Goal: Task Accomplishment & Management: Use online tool/utility

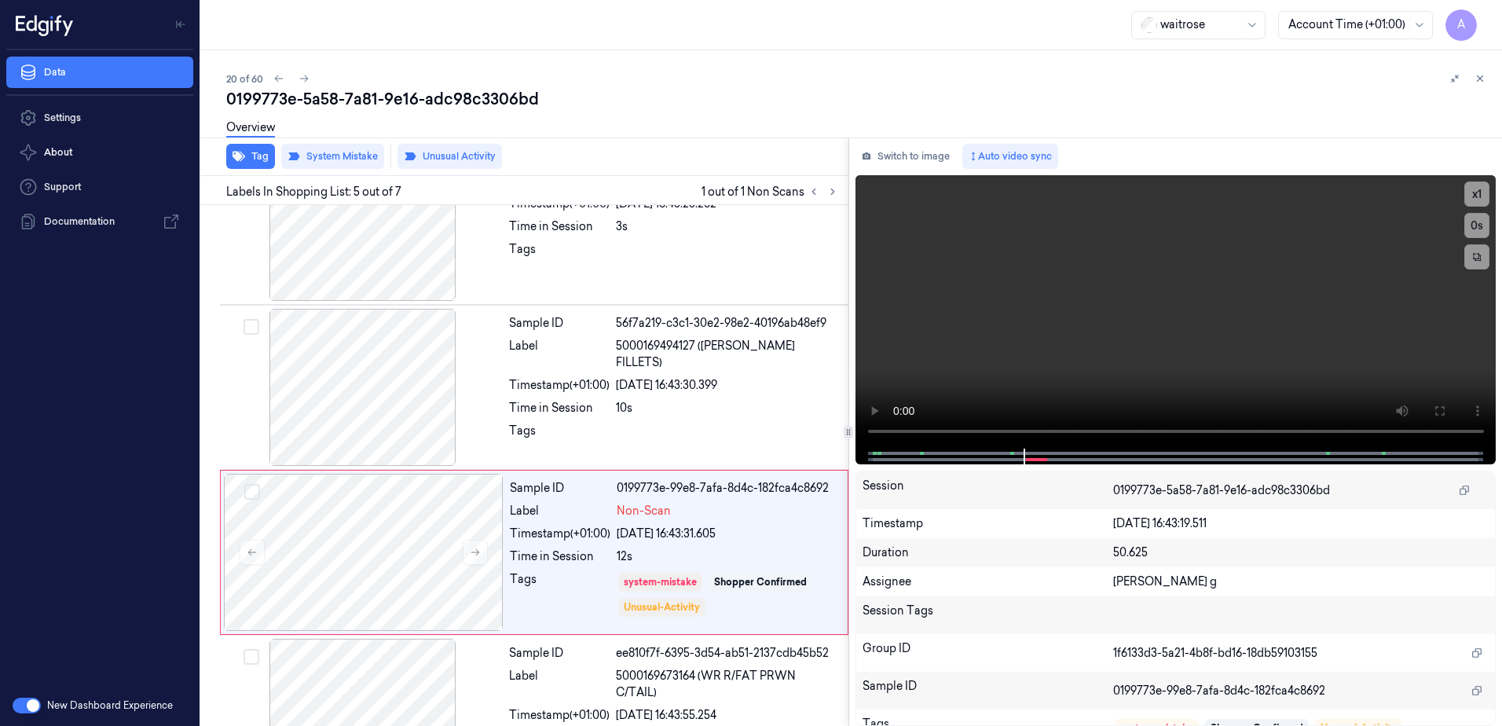
scroll to position [482, 0]
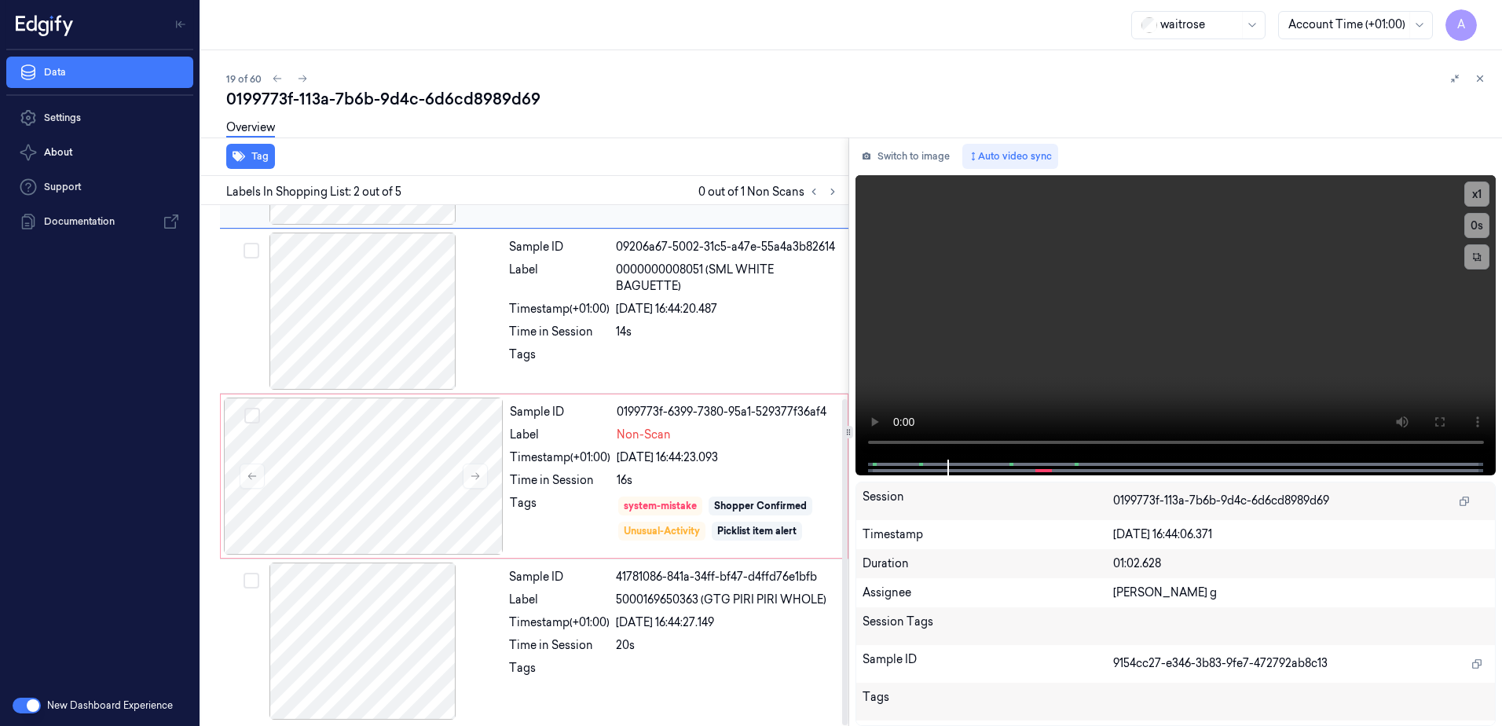
scroll to position [309, 0]
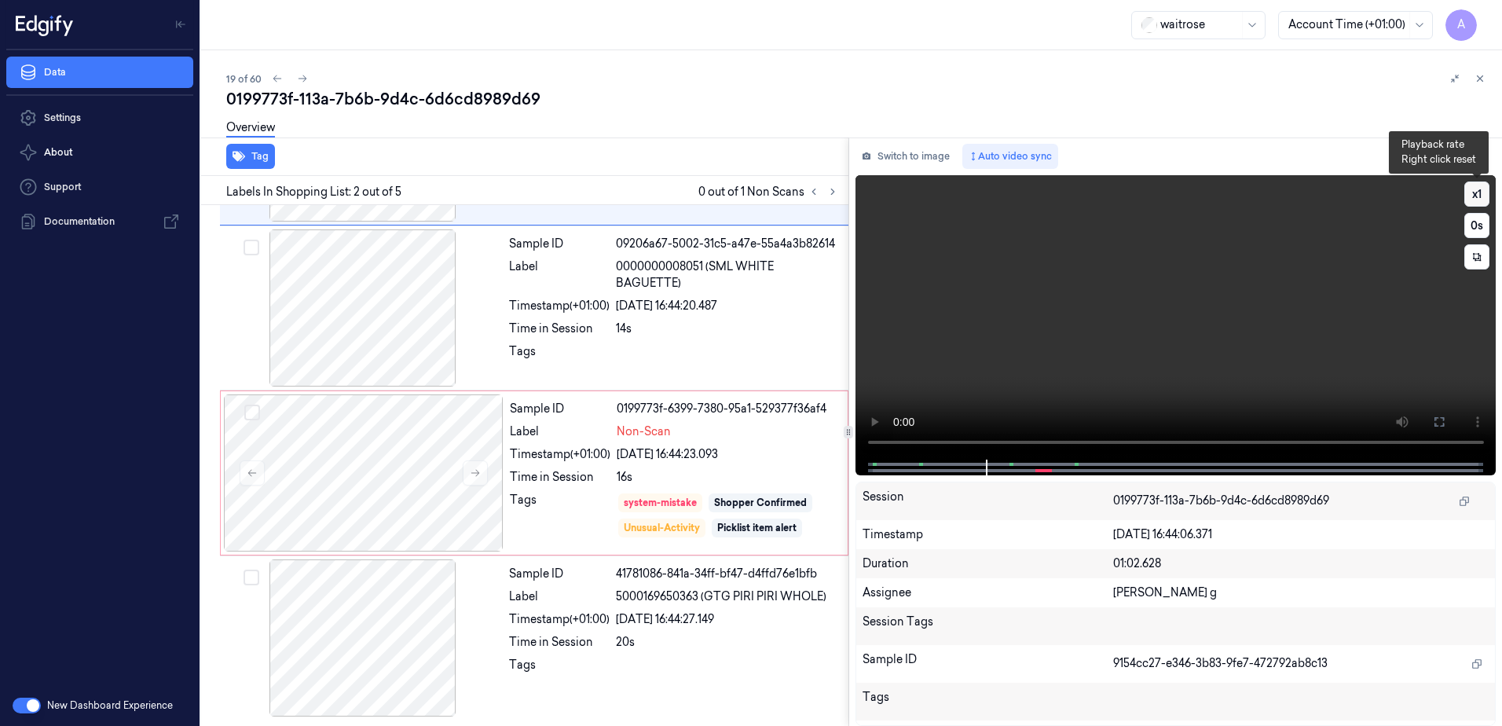
click at [1480, 193] on button "x 1" at bounding box center [1476, 193] width 25 height 25
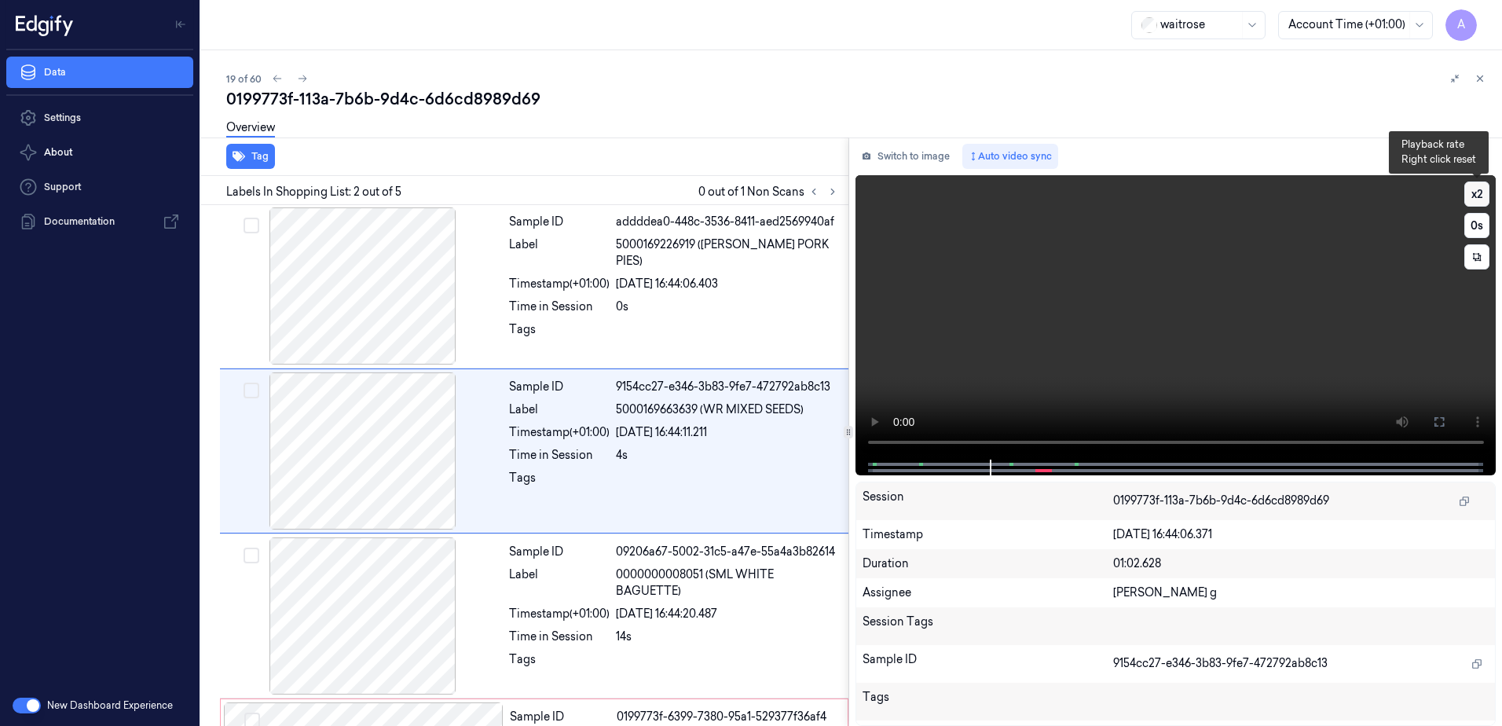
scroll to position [0, 0]
click at [1480, 193] on button "x 2" at bounding box center [1476, 193] width 25 height 25
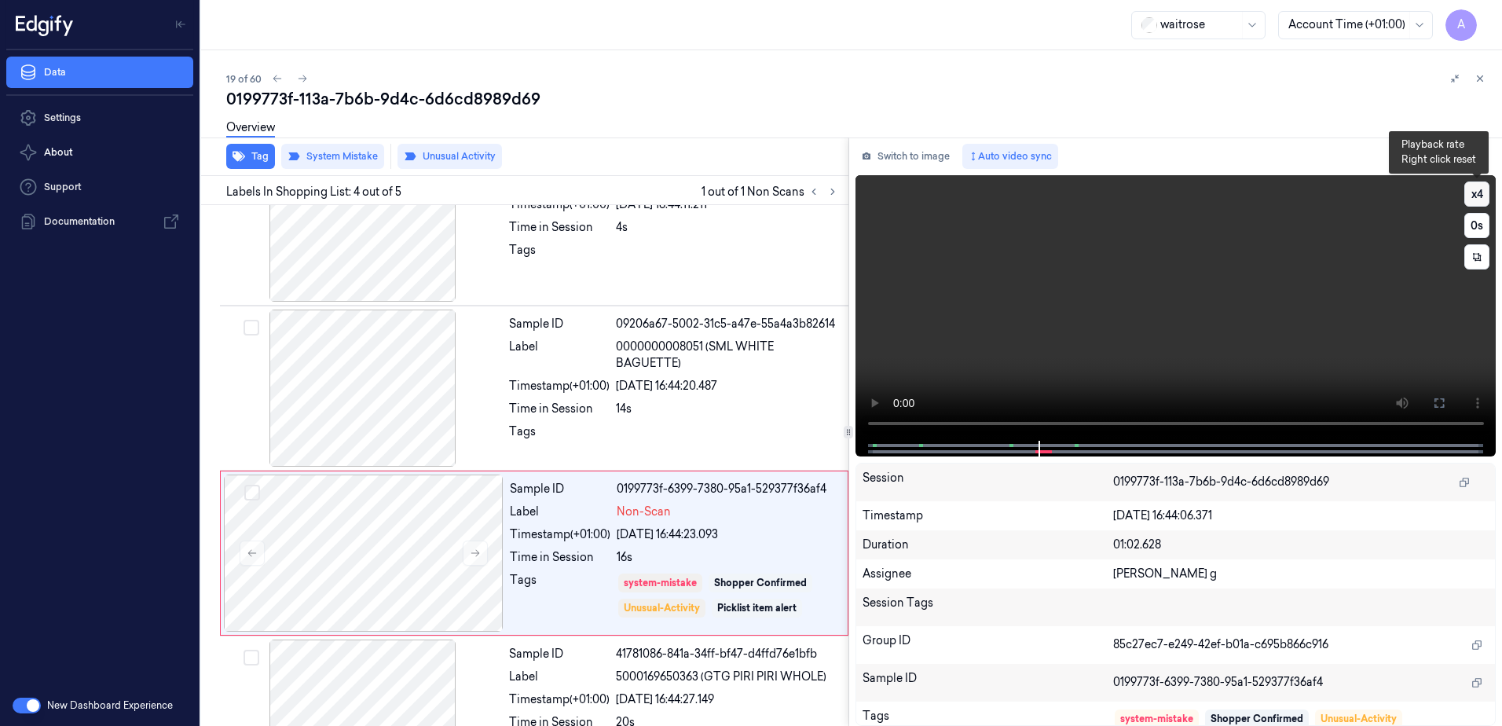
scroll to position [309, 0]
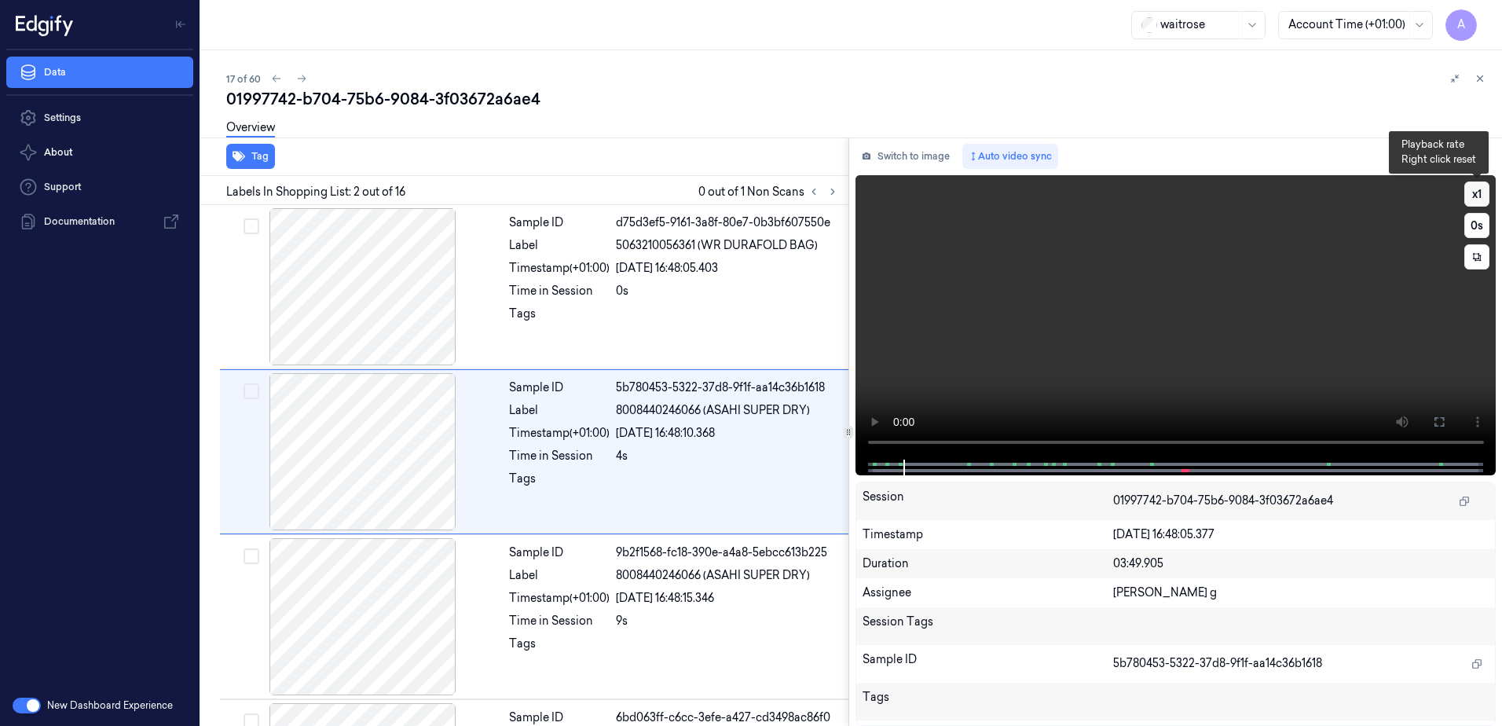
click at [1479, 193] on button "x 1" at bounding box center [1476, 193] width 25 height 25
click at [1479, 193] on button "x 2" at bounding box center [1476, 193] width 25 height 25
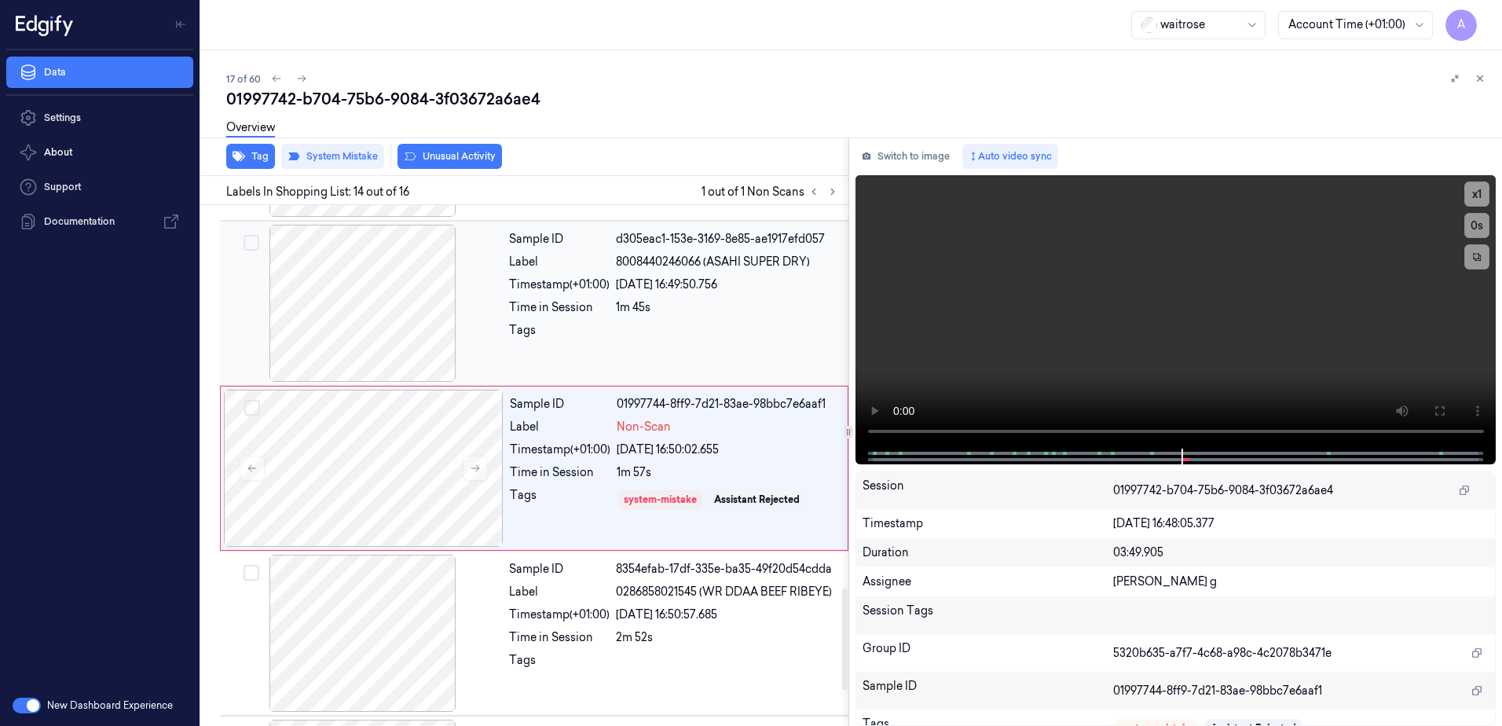
scroll to position [1967, 0]
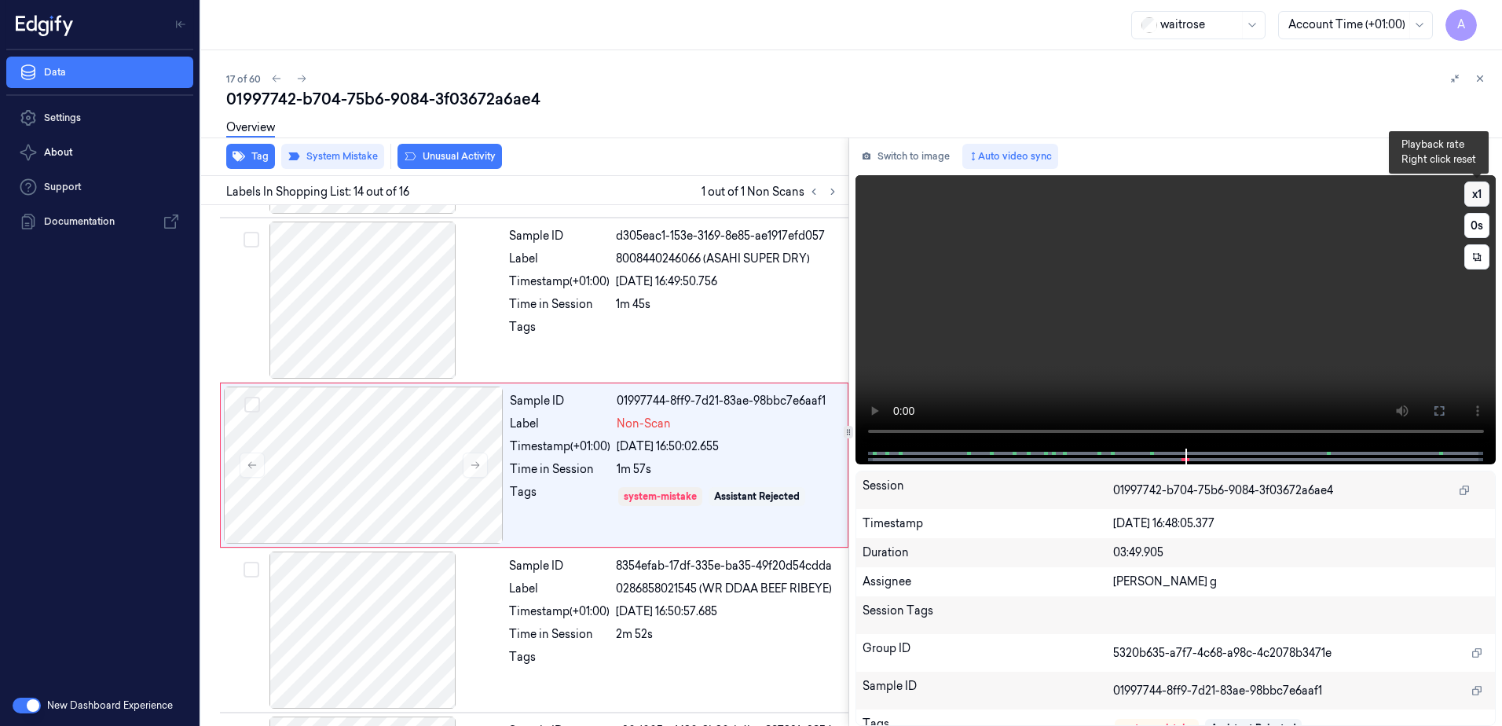
click at [1481, 196] on button "x 1" at bounding box center [1476, 193] width 25 height 25
click at [1481, 196] on button "x 2" at bounding box center [1476, 193] width 25 height 25
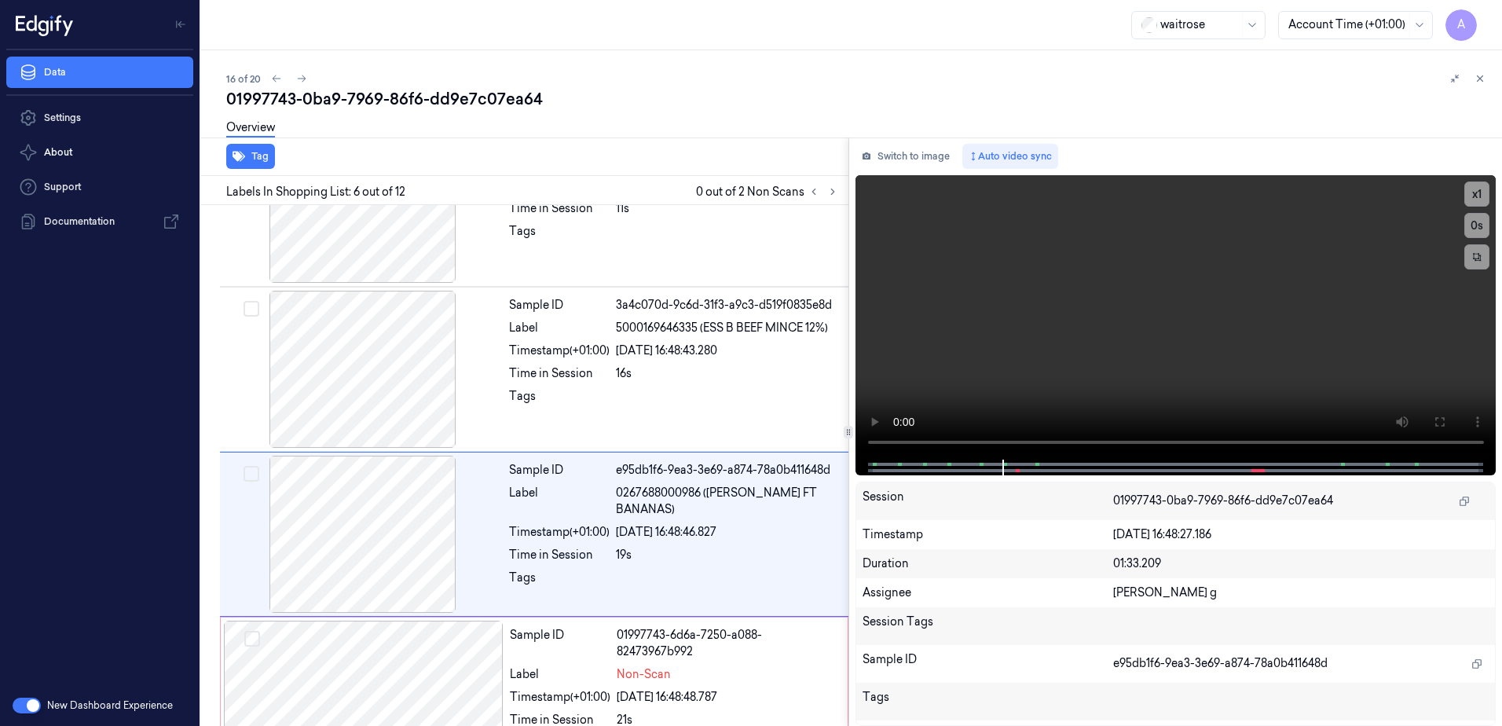
scroll to position [647, 0]
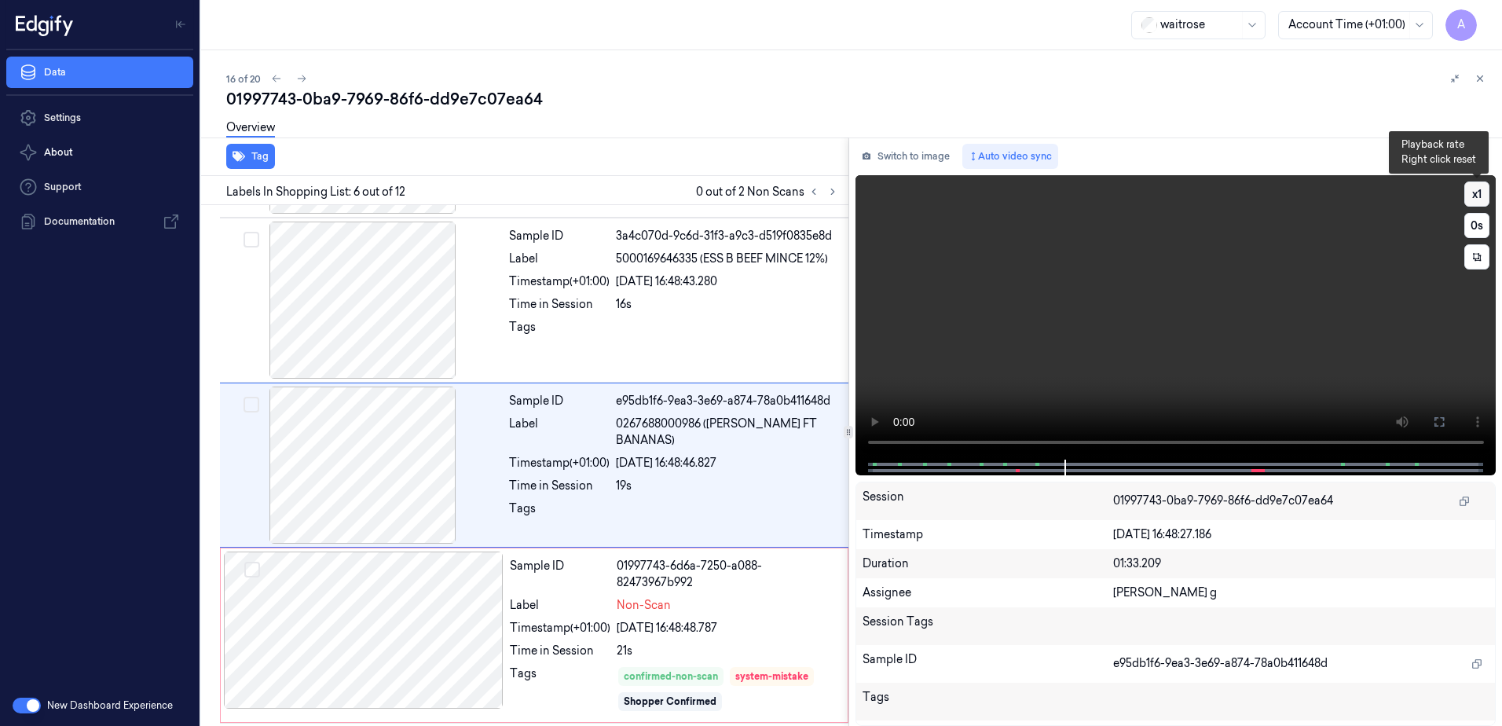
click at [1478, 191] on button "x 1" at bounding box center [1476, 193] width 25 height 25
click at [1478, 191] on button "x 2" at bounding box center [1476, 193] width 25 height 25
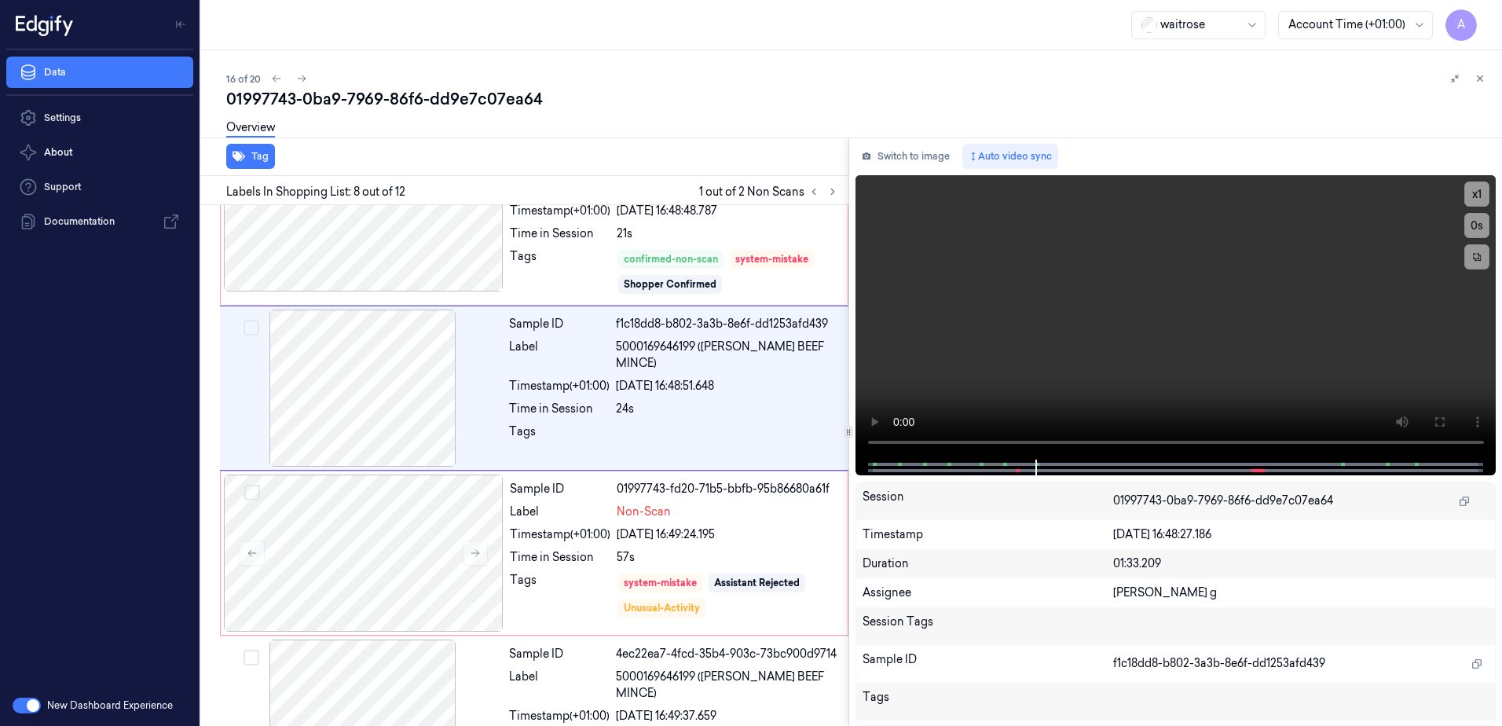
scroll to position [977, 0]
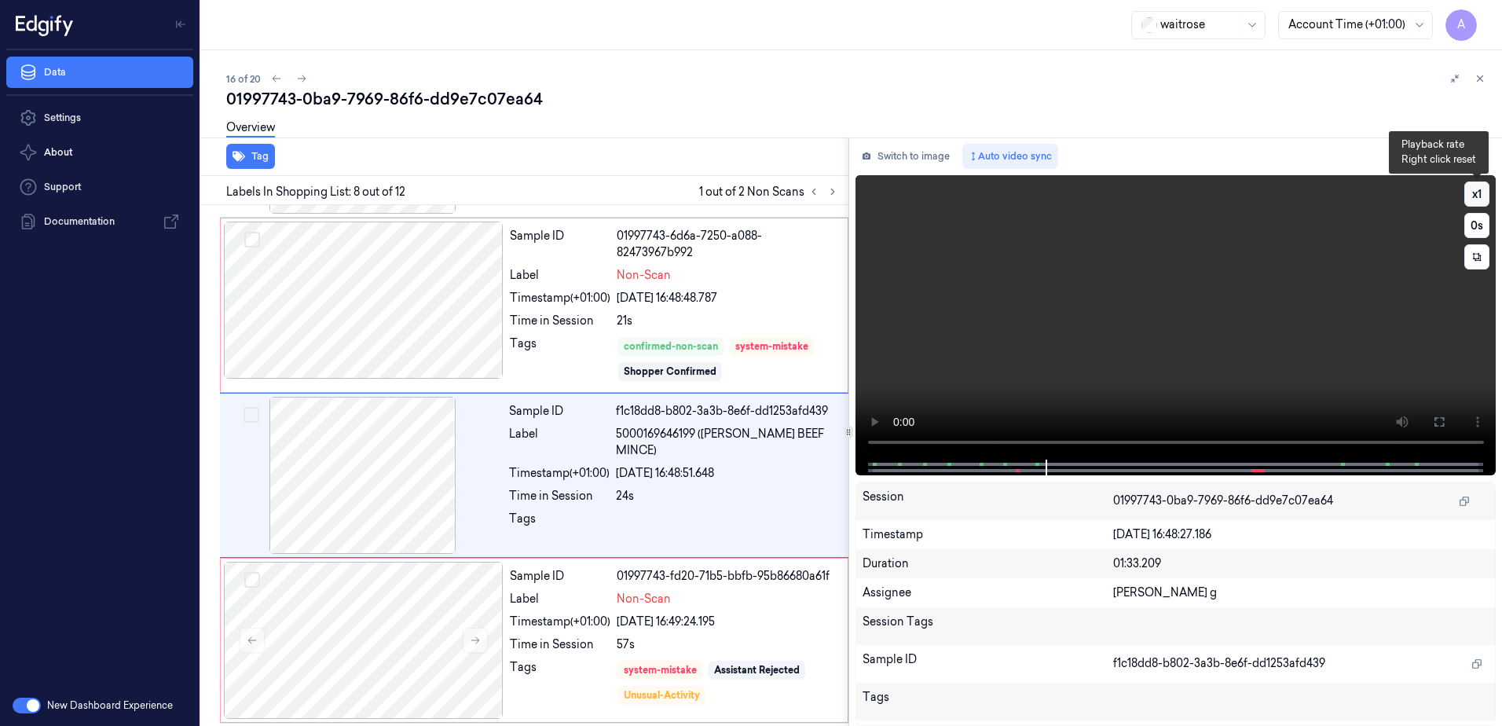
click at [1472, 196] on button "x 1" at bounding box center [1476, 193] width 25 height 25
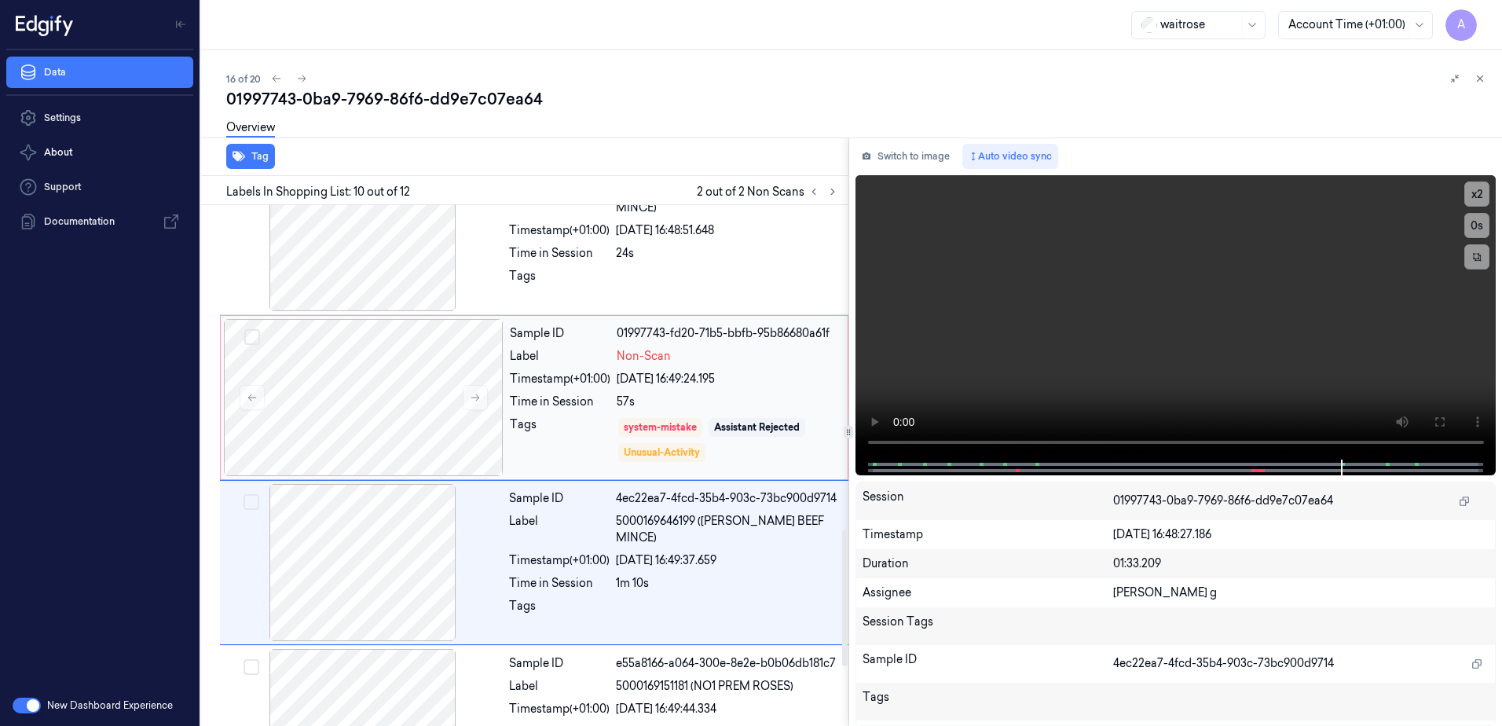
scroll to position [1307, 0]
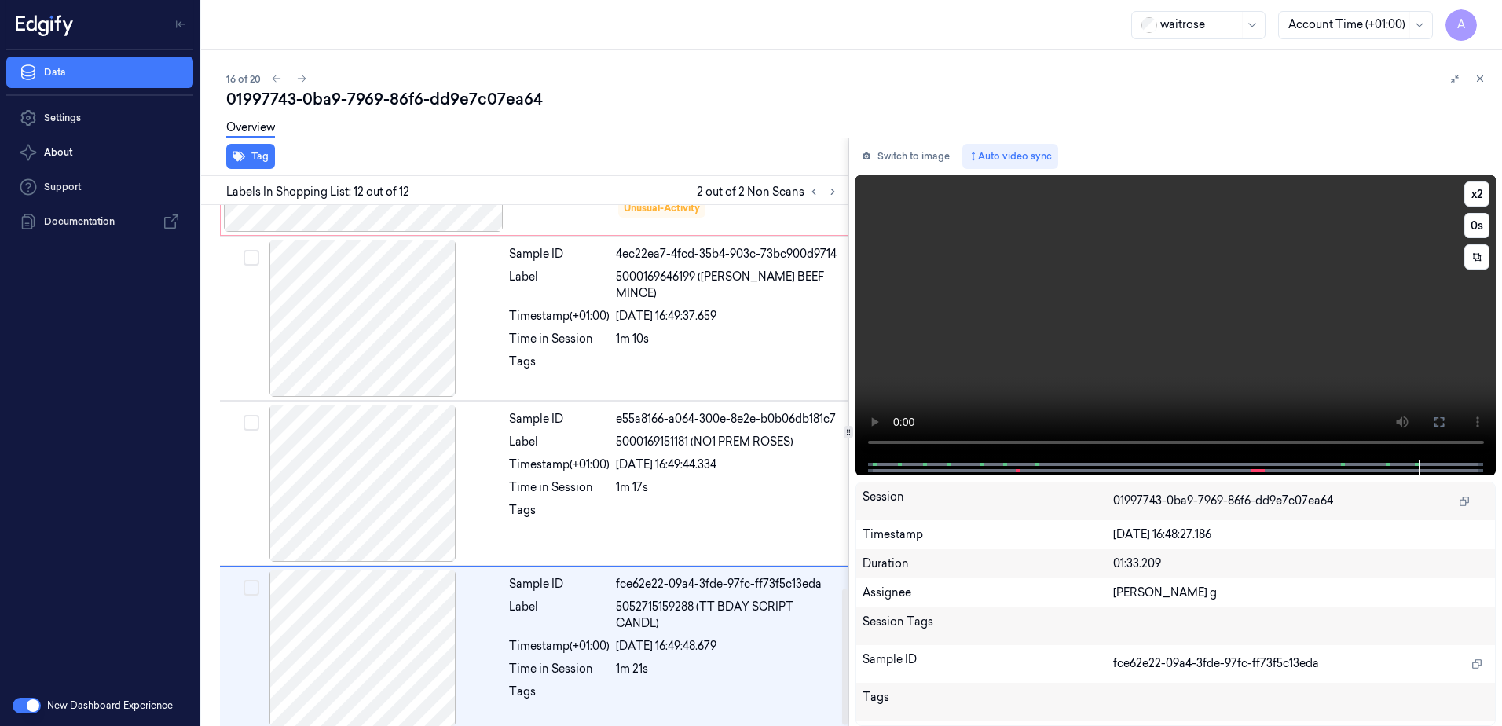
click at [1097, 345] on video at bounding box center [1176, 317] width 641 height 284
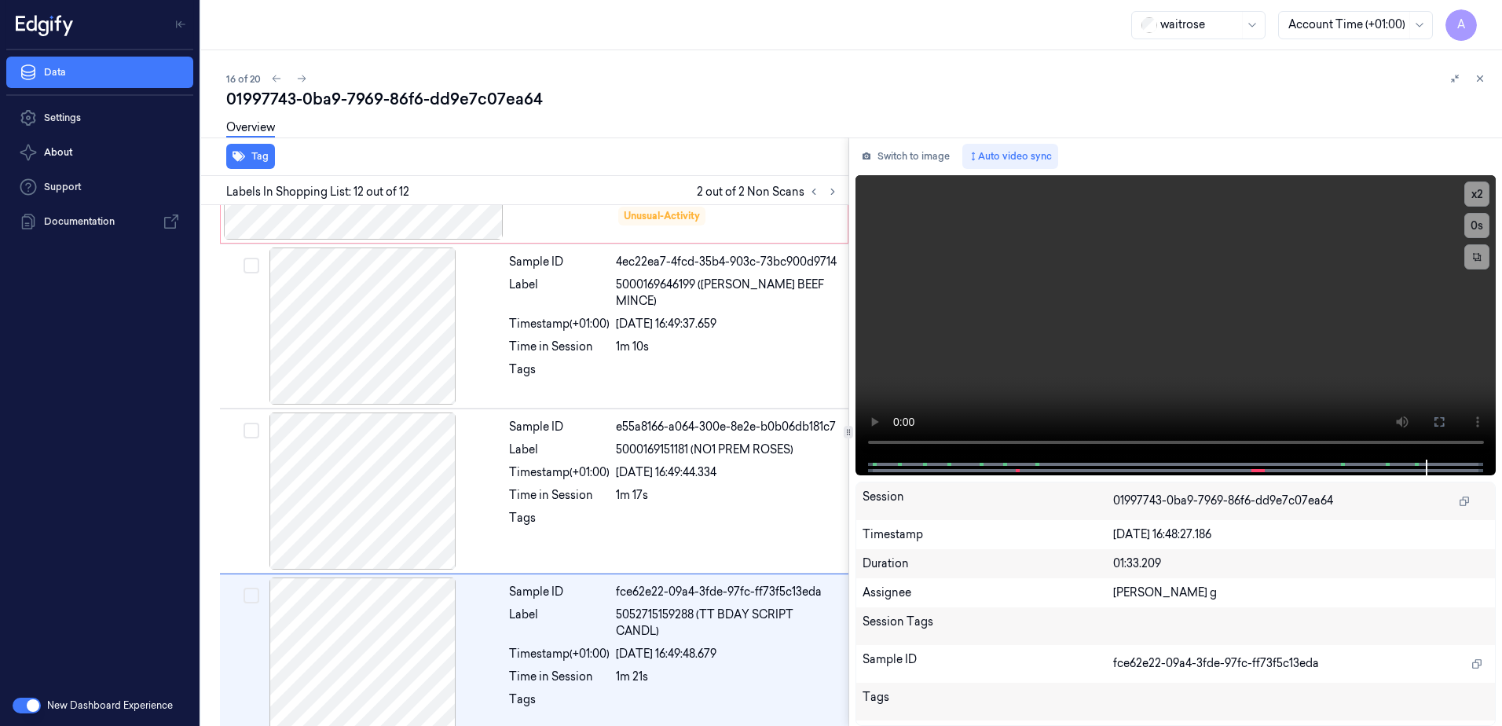
scroll to position [1464, 0]
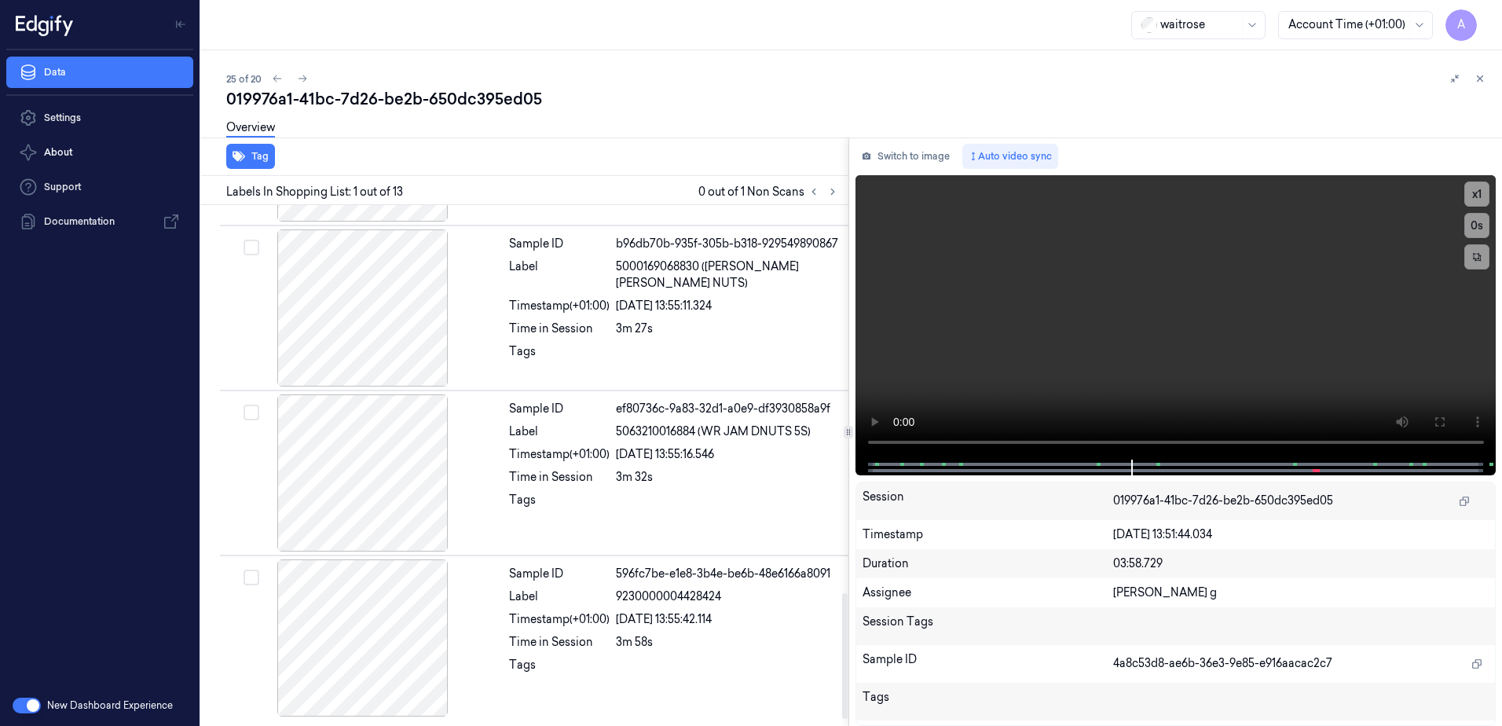
scroll to position [1157, 0]
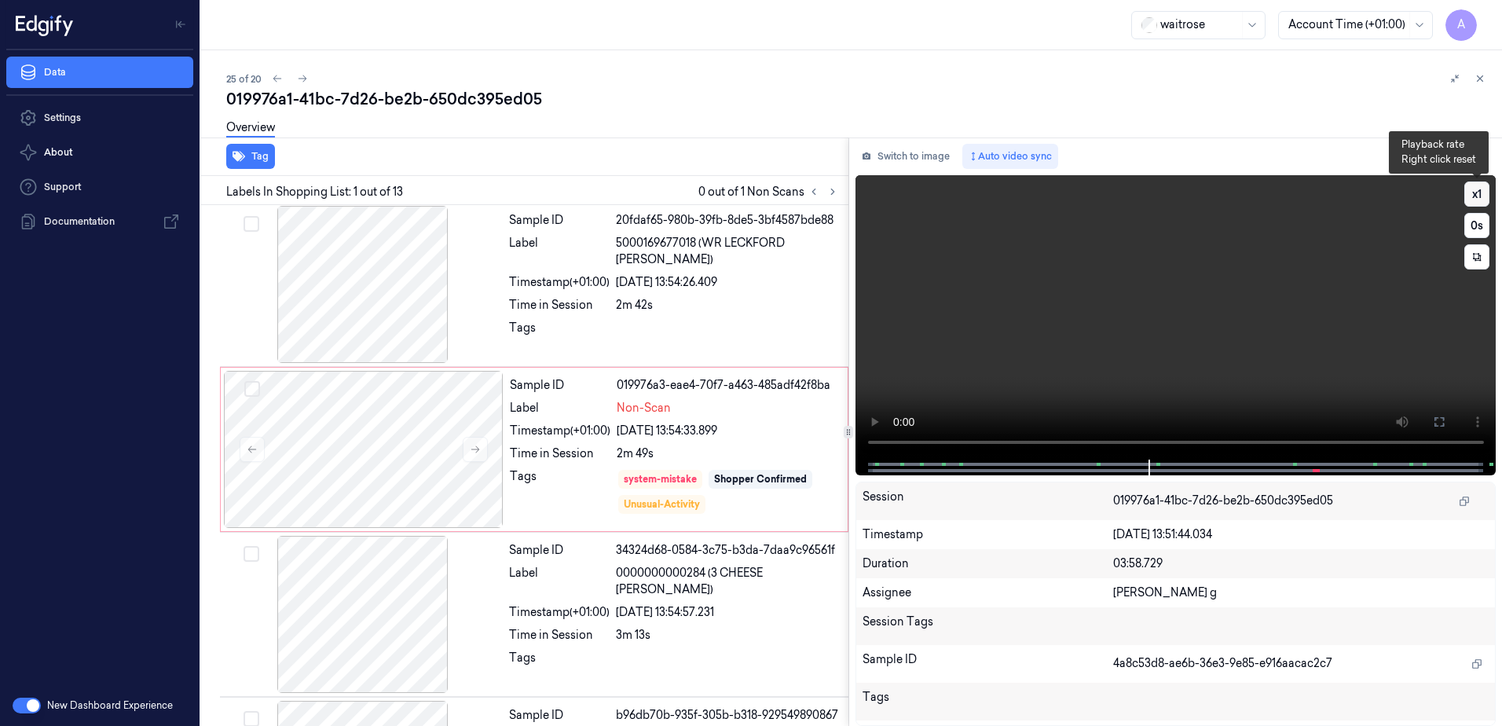
click at [1475, 196] on button "x 1" at bounding box center [1476, 193] width 25 height 25
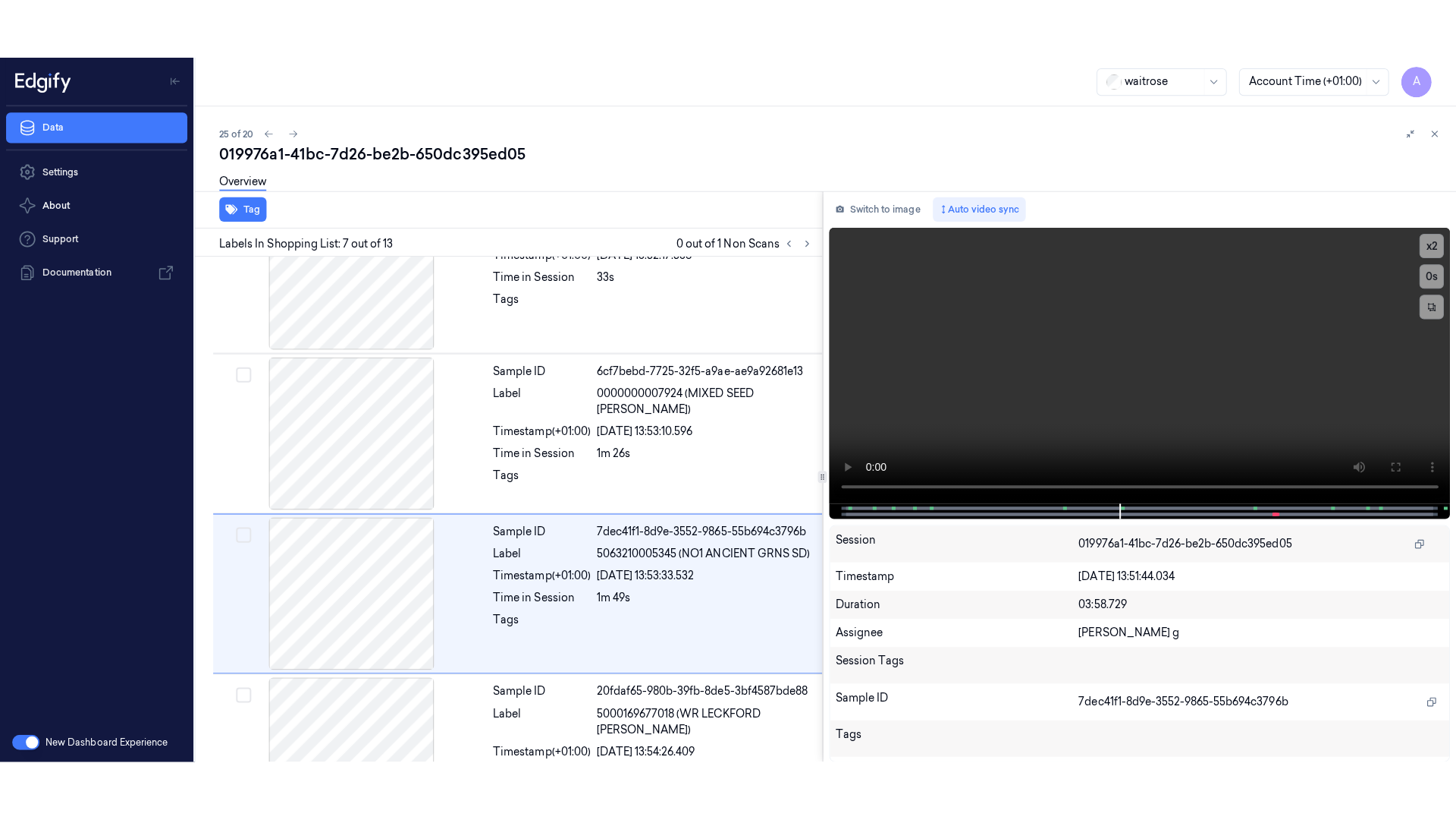
scroll to position [784, 0]
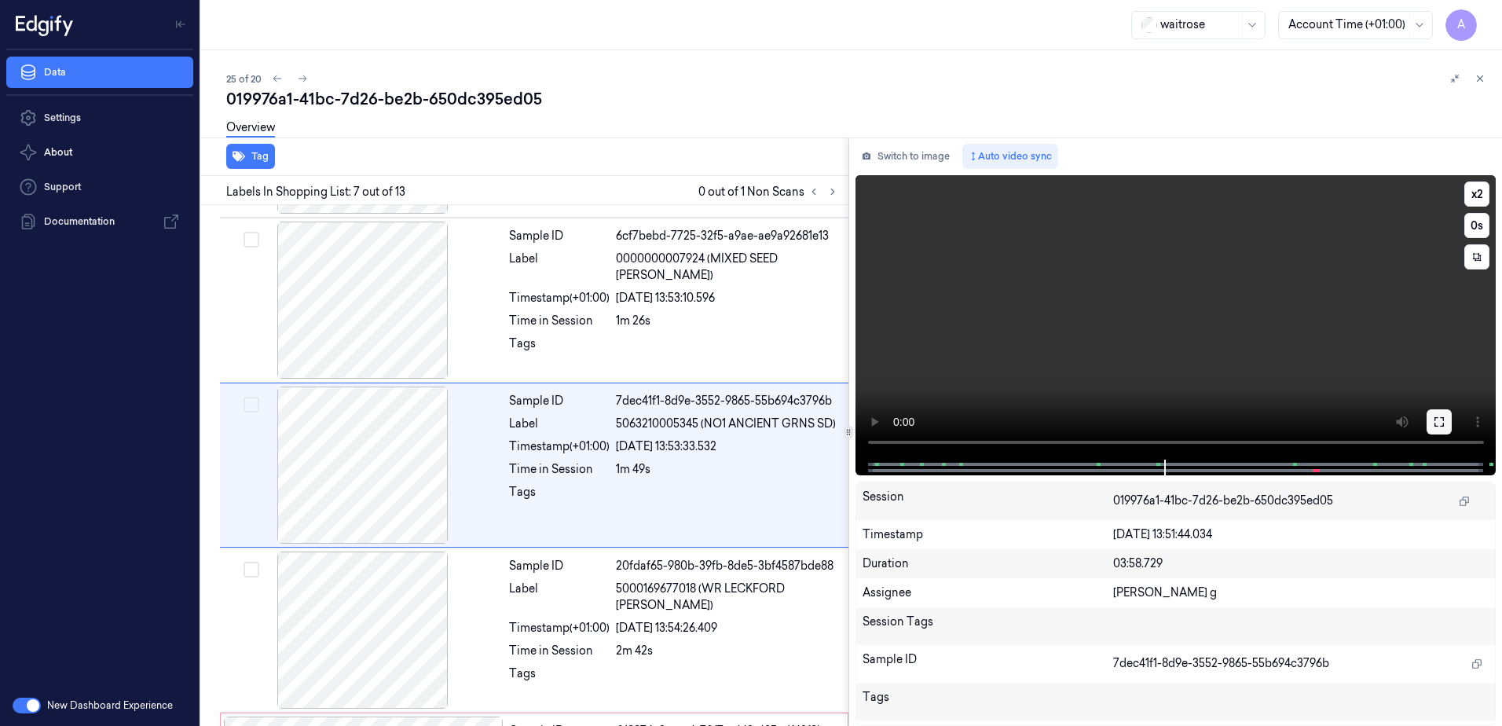
click at [1429, 428] on button at bounding box center [1439, 421] width 25 height 25
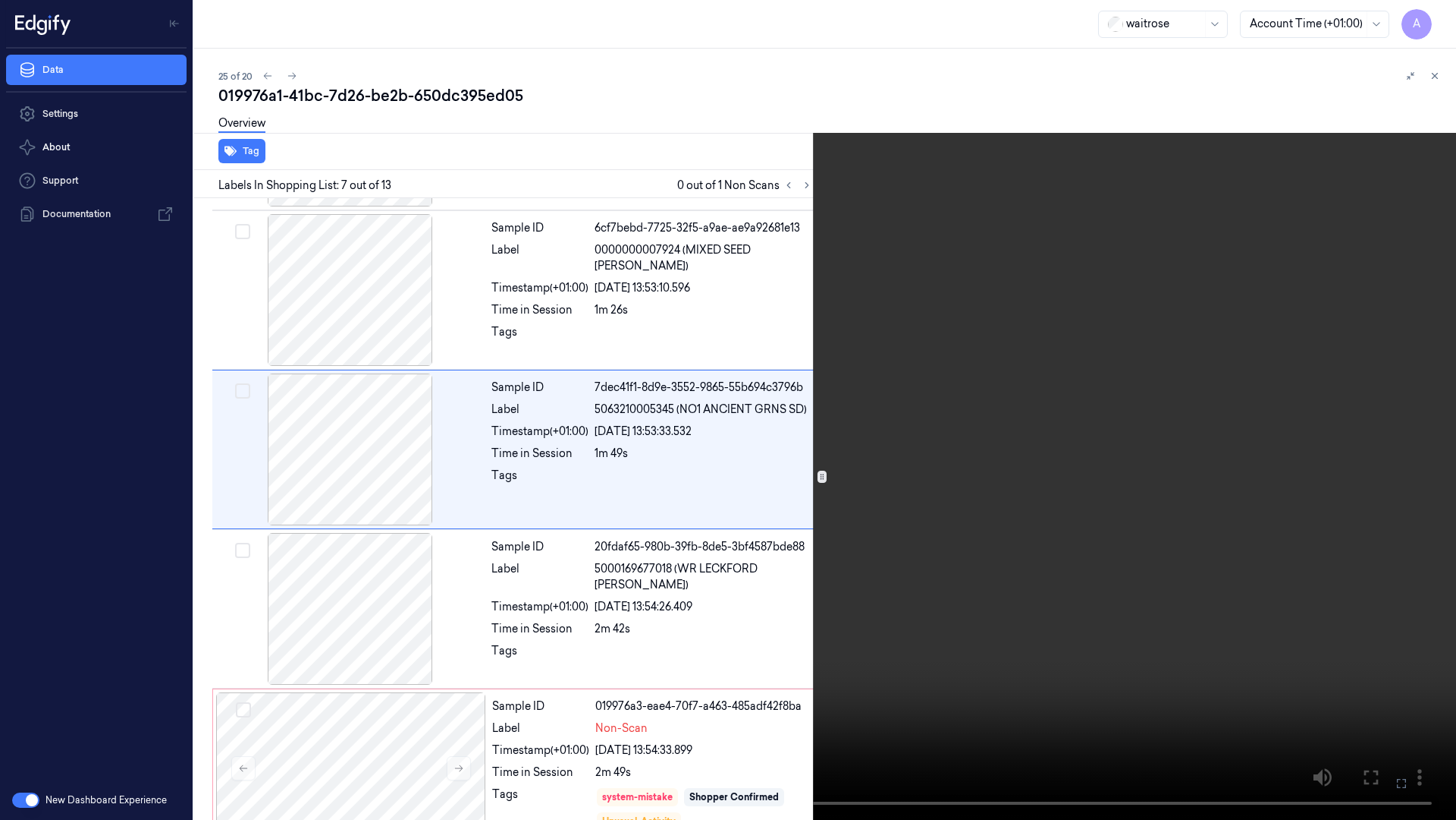
click at [1093, 502] on video at bounding box center [728, 410] width 1456 height 820
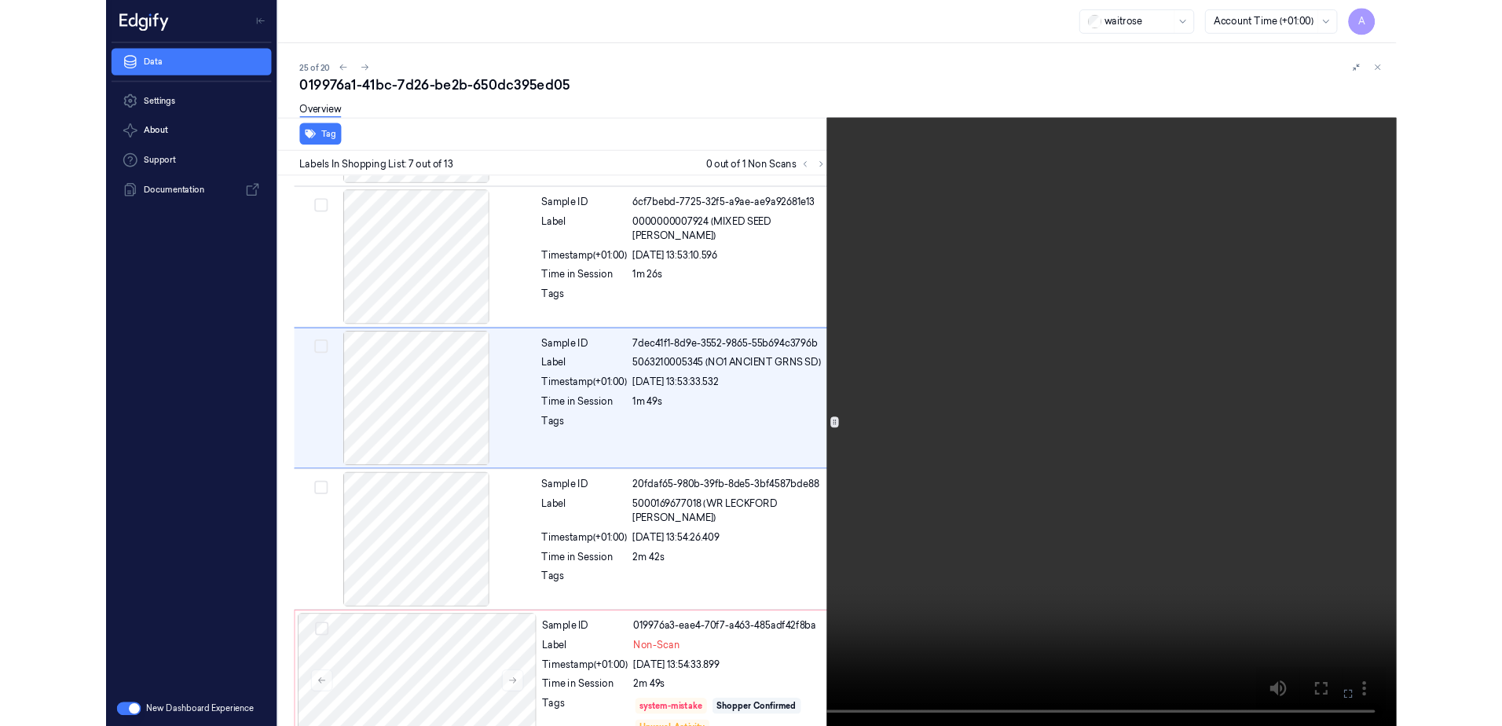
scroll to position [750, 0]
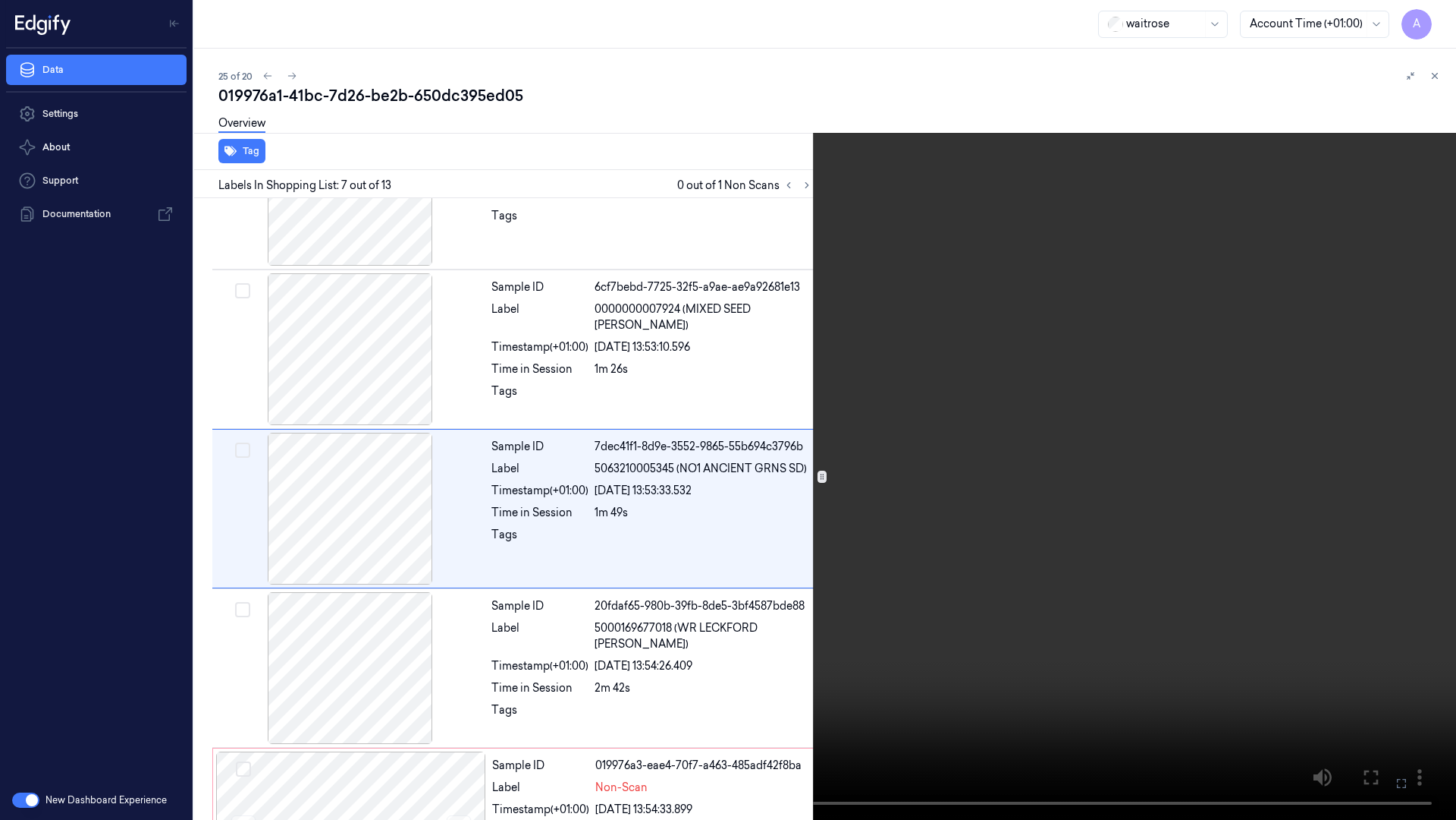
click at [965, 465] on video at bounding box center [728, 410] width 1456 height 820
click at [0, 0] on button at bounding box center [0, 0] width 0 height 0
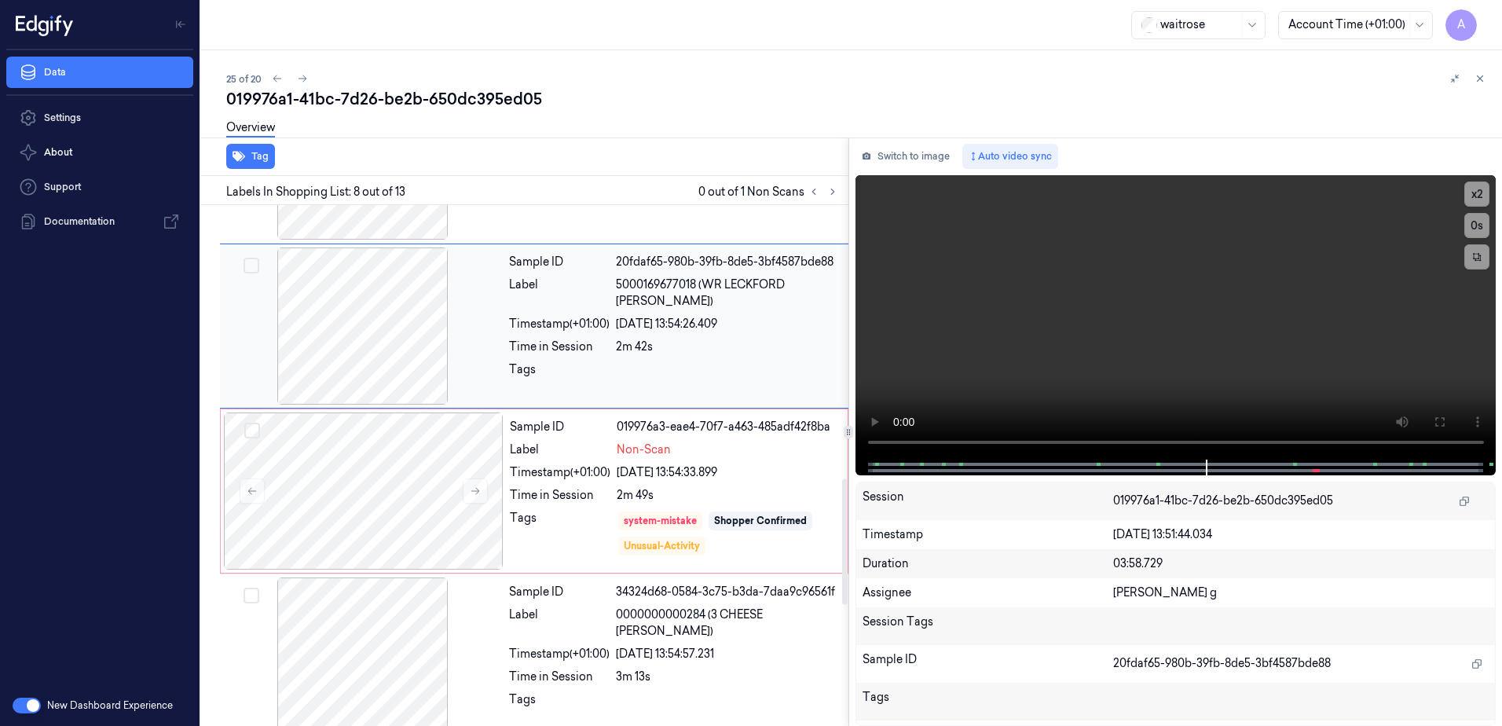
scroll to position [1134, 0]
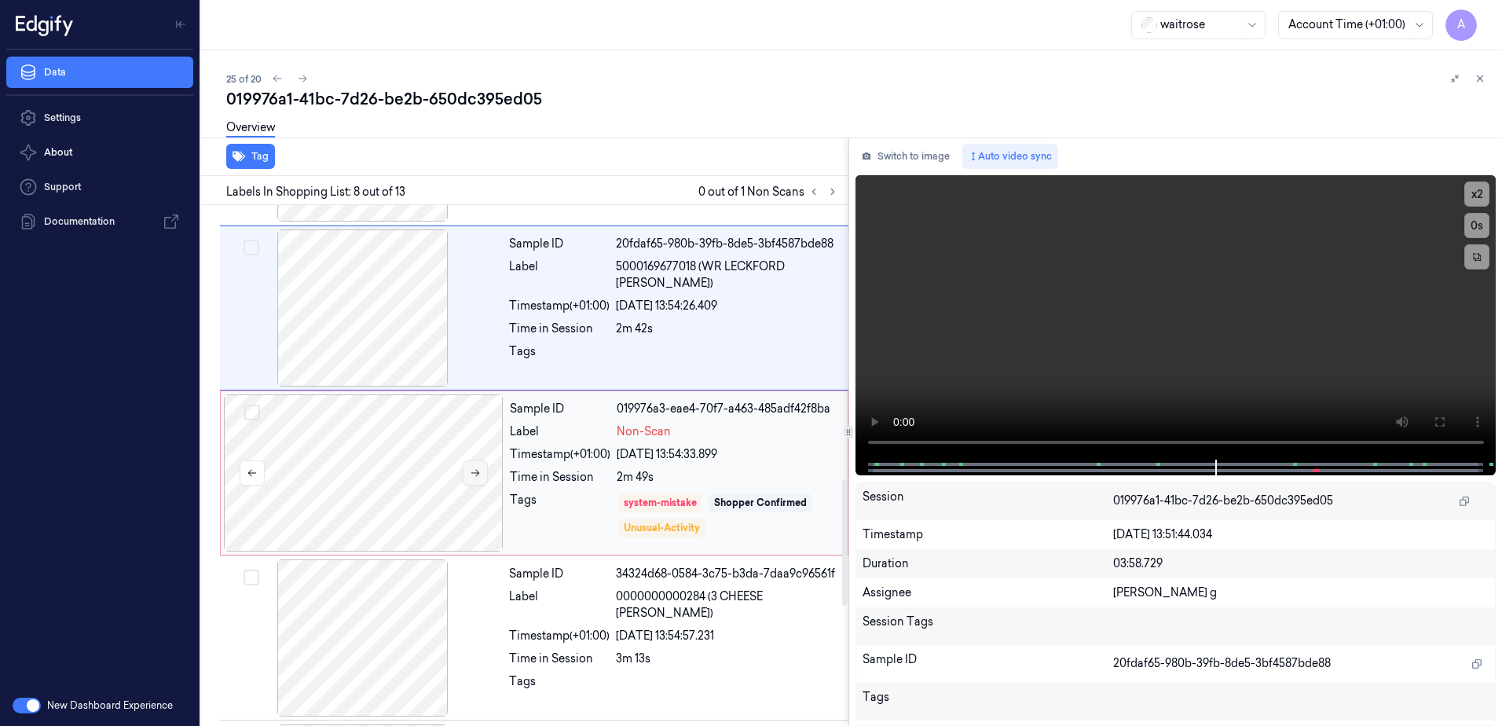
click at [486, 473] on button at bounding box center [475, 472] width 25 height 25
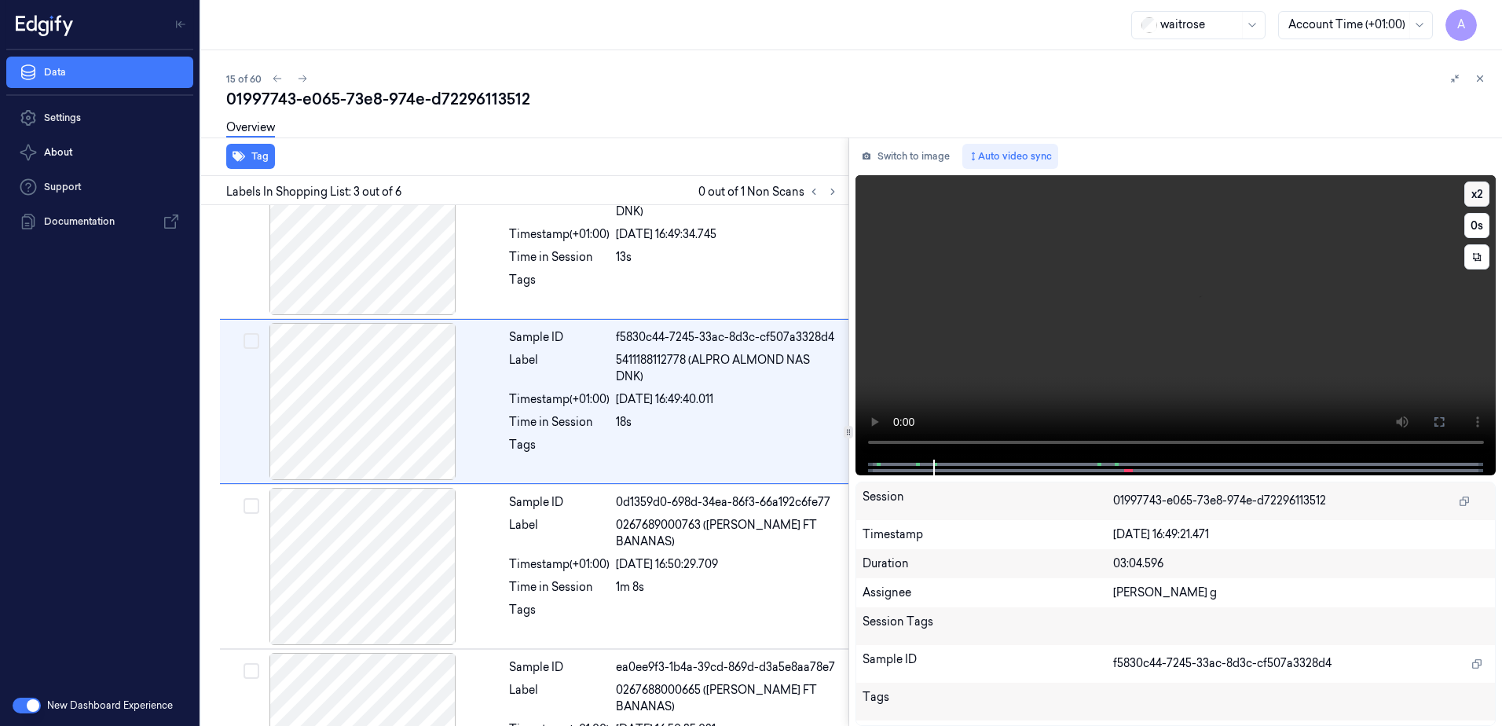
scroll to position [152, 0]
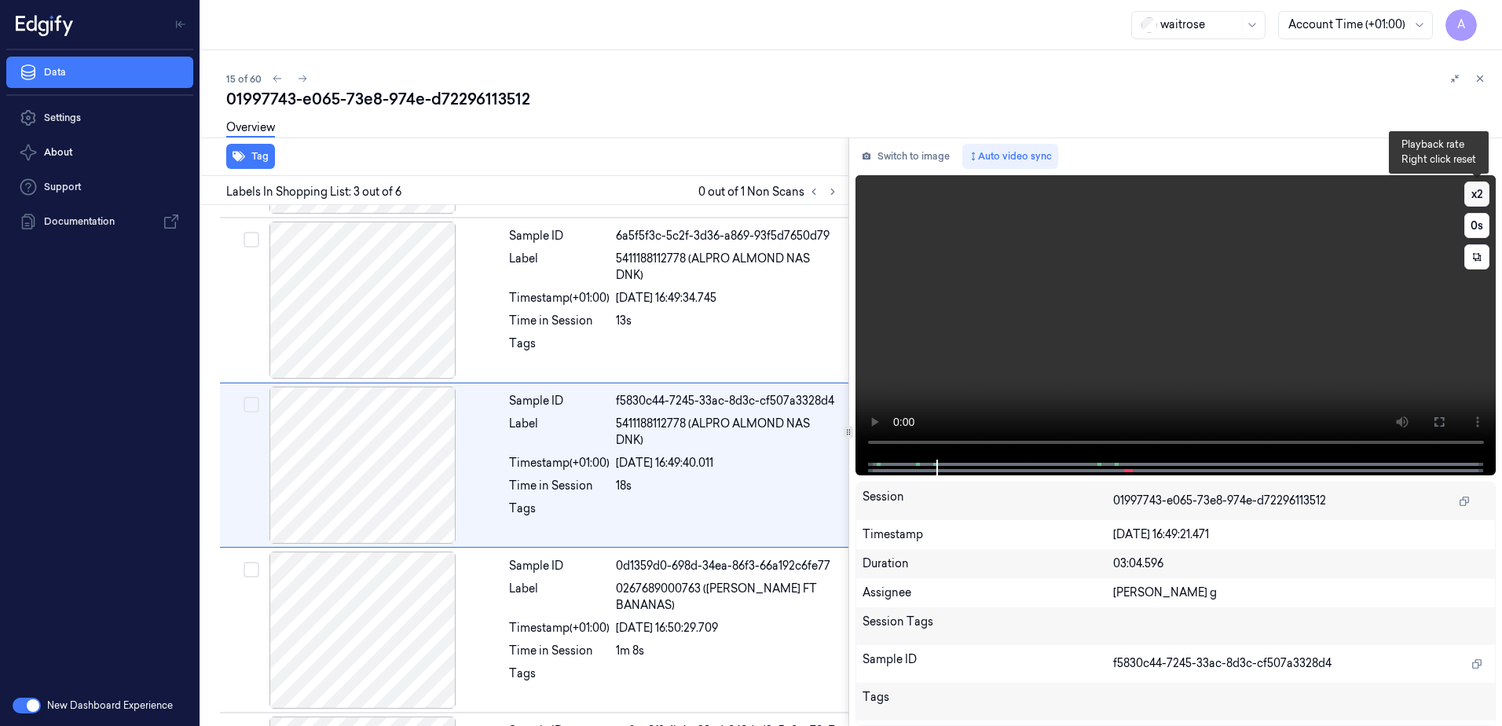
click at [1476, 197] on button "x 2" at bounding box center [1476, 193] width 25 height 25
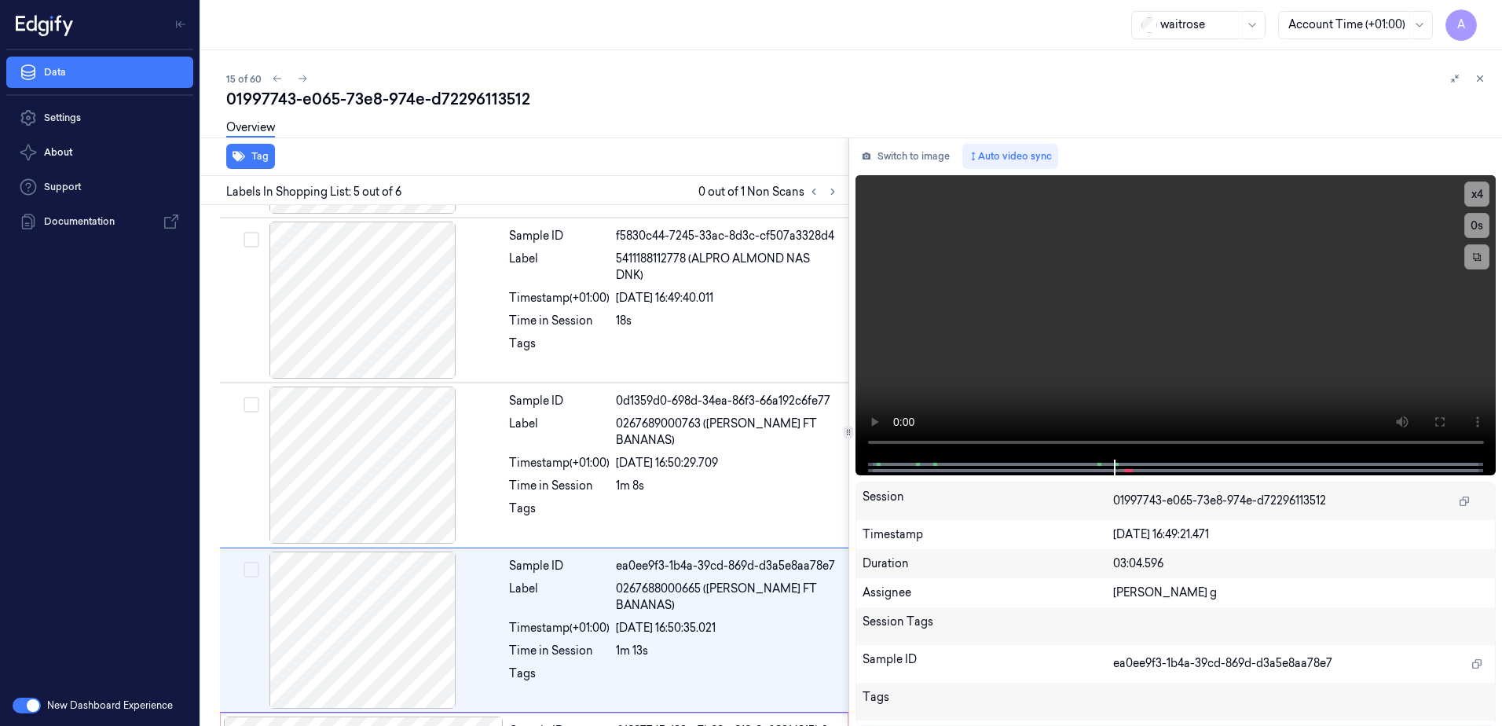
scroll to position [474, 0]
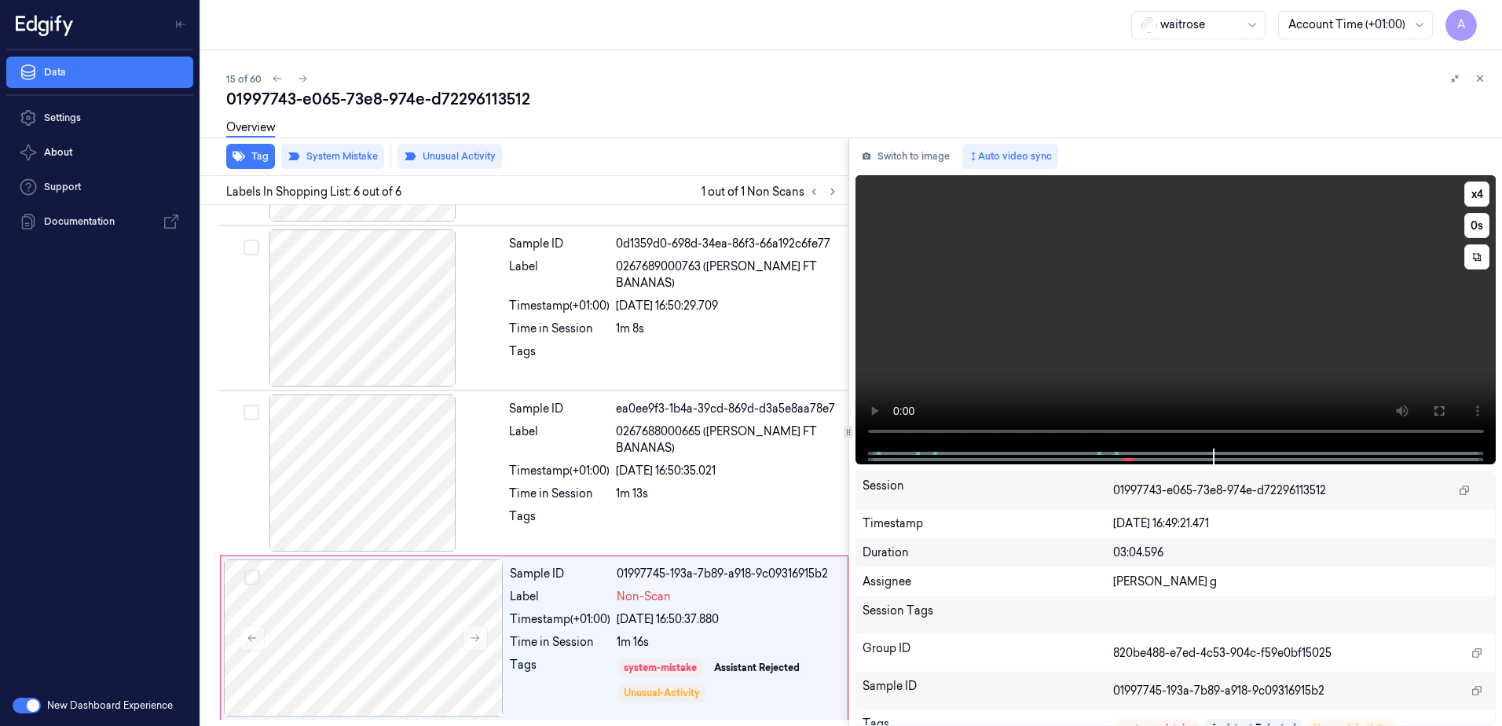
click at [1098, 354] on video at bounding box center [1176, 311] width 641 height 273
click at [1121, 319] on video at bounding box center [1176, 311] width 641 height 273
click at [1167, 352] on video at bounding box center [1176, 311] width 641 height 273
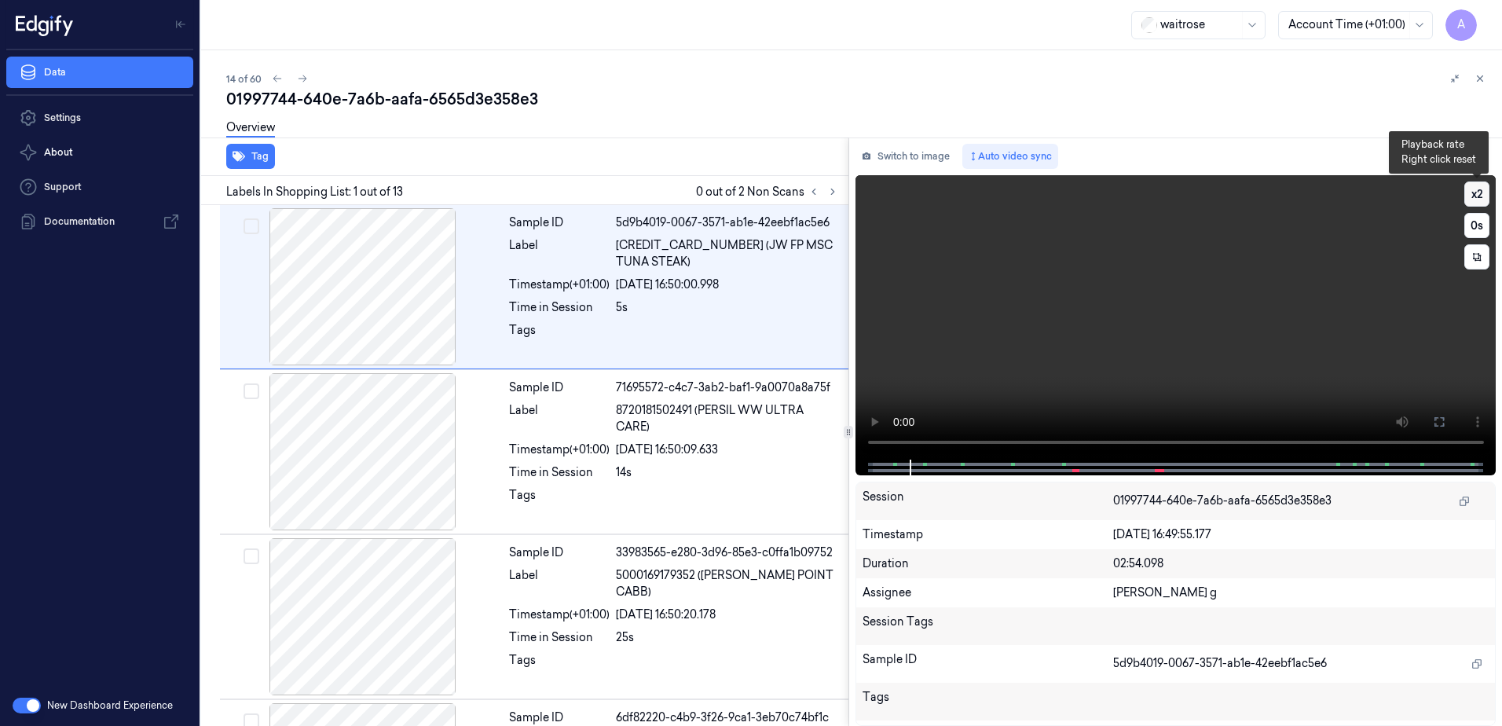
click at [1475, 192] on button "x 2" at bounding box center [1476, 193] width 25 height 25
click at [1475, 192] on button "x 4" at bounding box center [1476, 193] width 25 height 25
click at [1475, 192] on button "x 1" at bounding box center [1476, 193] width 25 height 25
click at [1475, 192] on button "x 2" at bounding box center [1476, 193] width 25 height 25
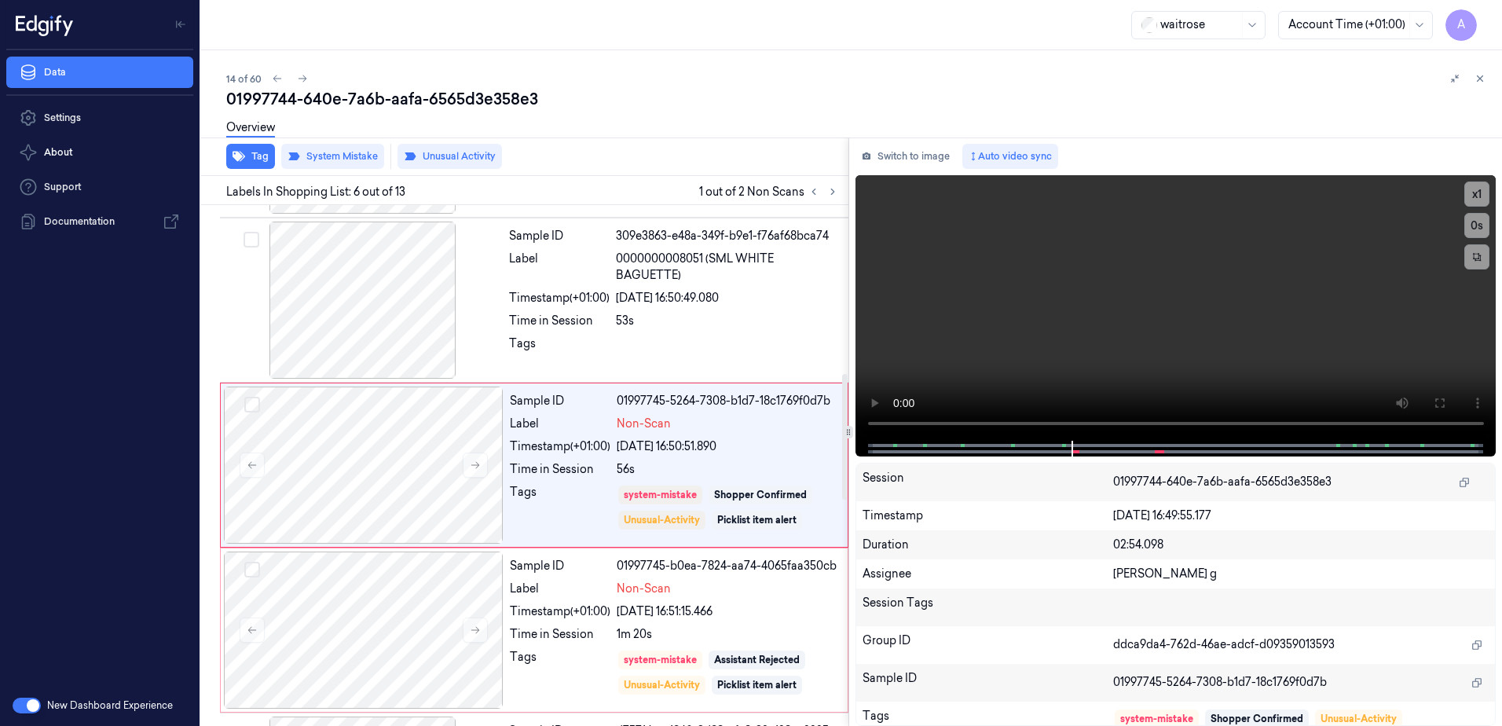
scroll to position [725, 0]
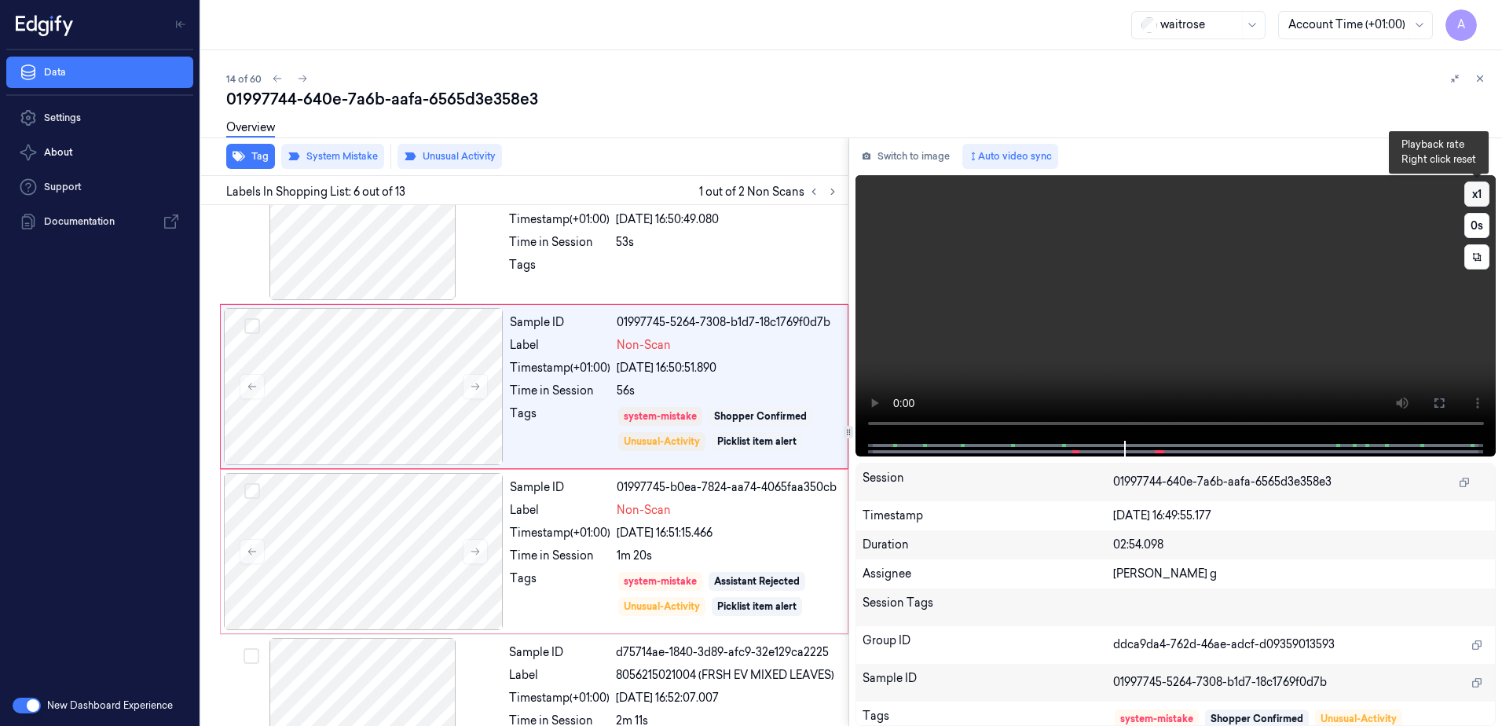
click at [1475, 194] on button "x 1" at bounding box center [1476, 193] width 25 height 25
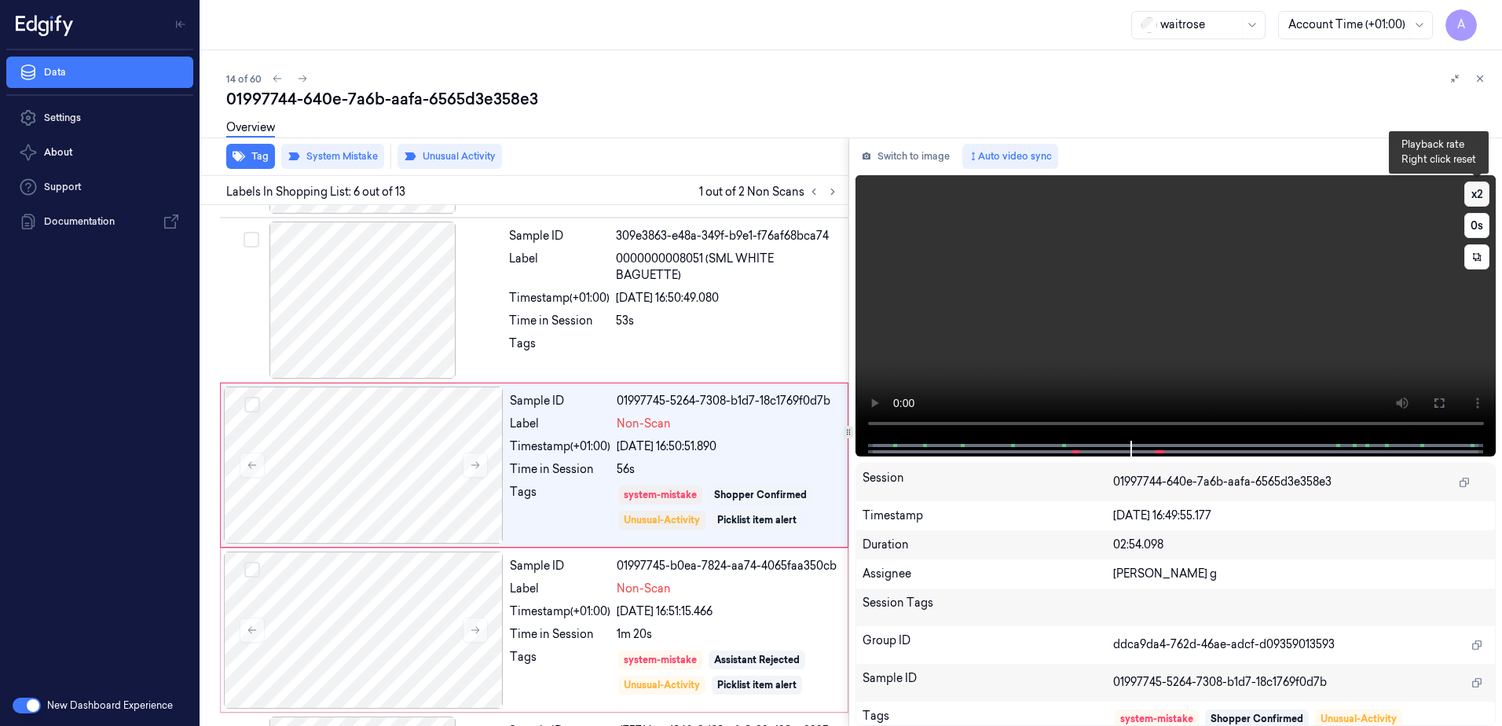
click at [1475, 194] on button "x 2" at bounding box center [1476, 193] width 25 height 25
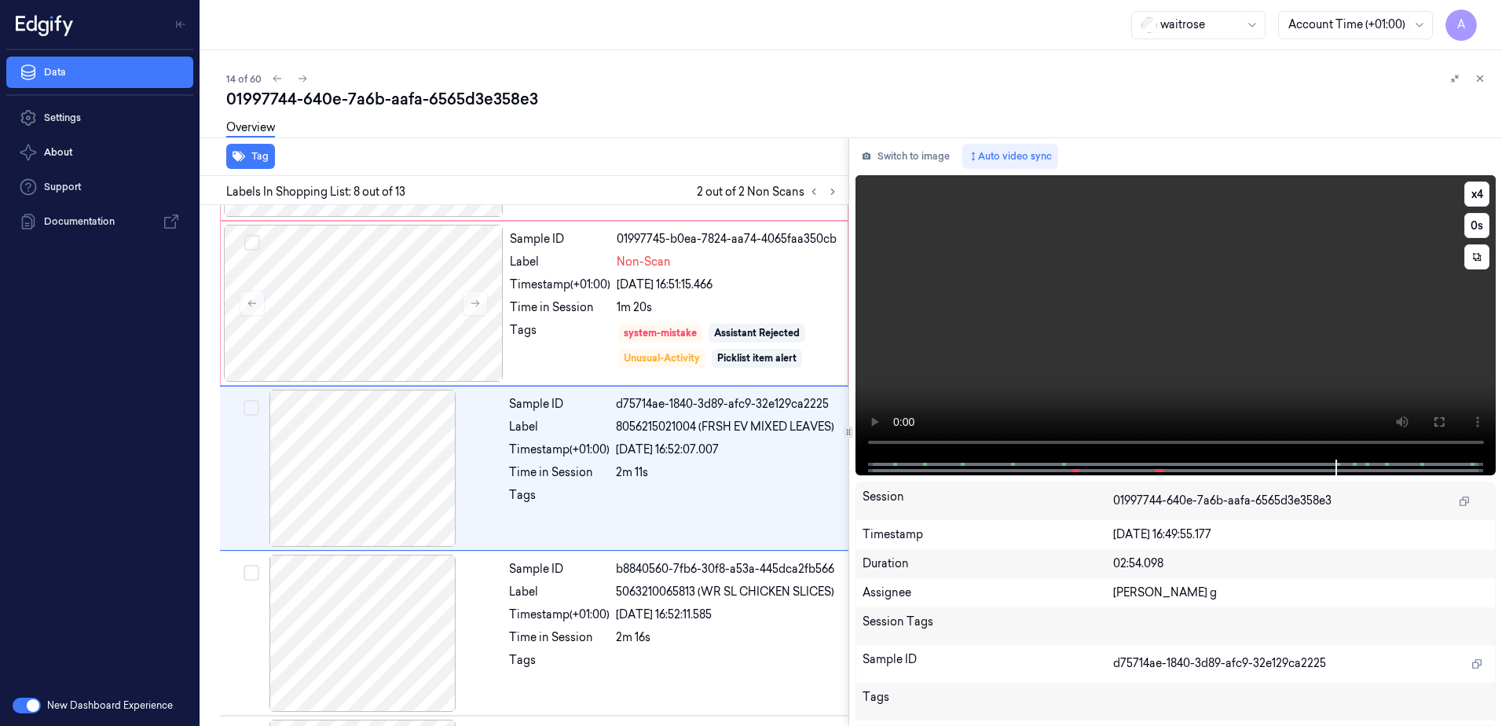
scroll to position [977, 0]
click at [1163, 331] on video at bounding box center [1176, 317] width 641 height 284
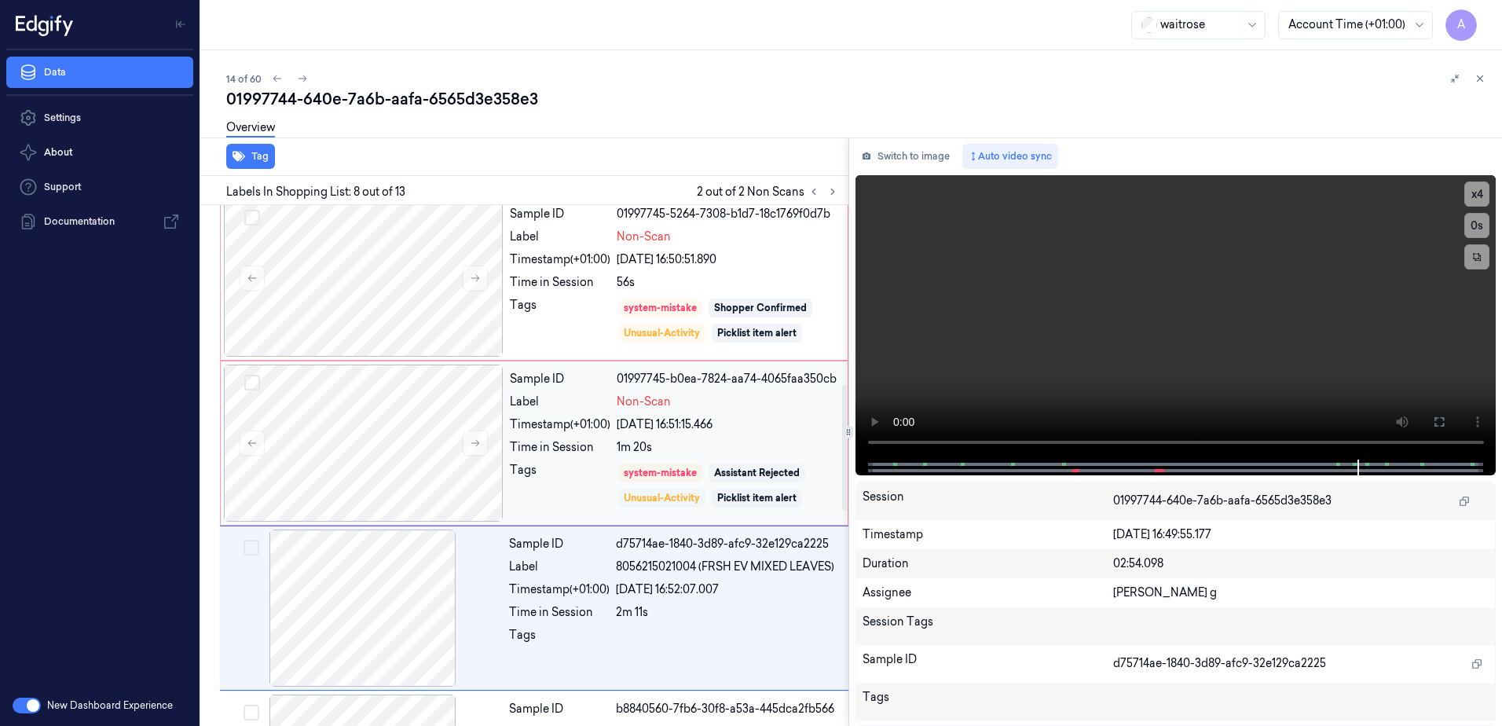
scroll to position [741, 0]
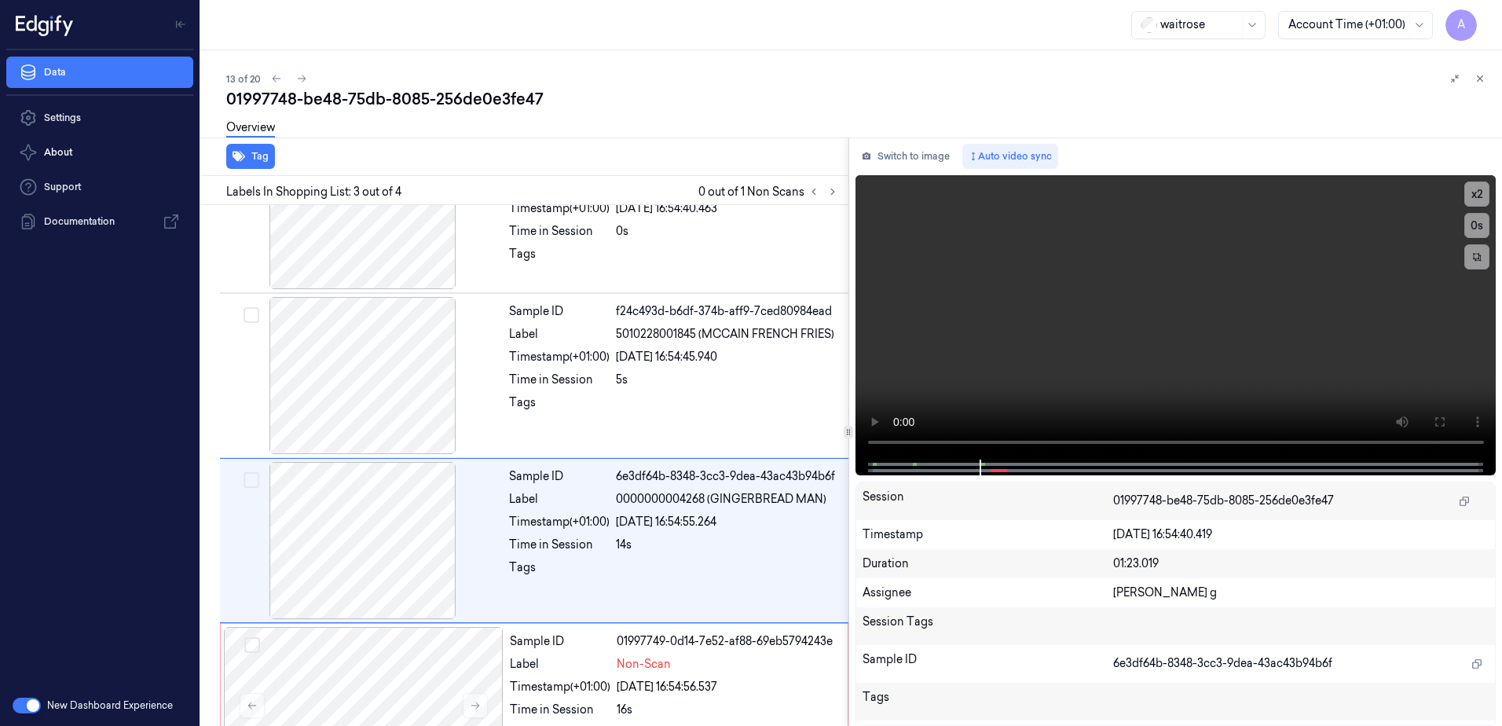
scroll to position [144, 0]
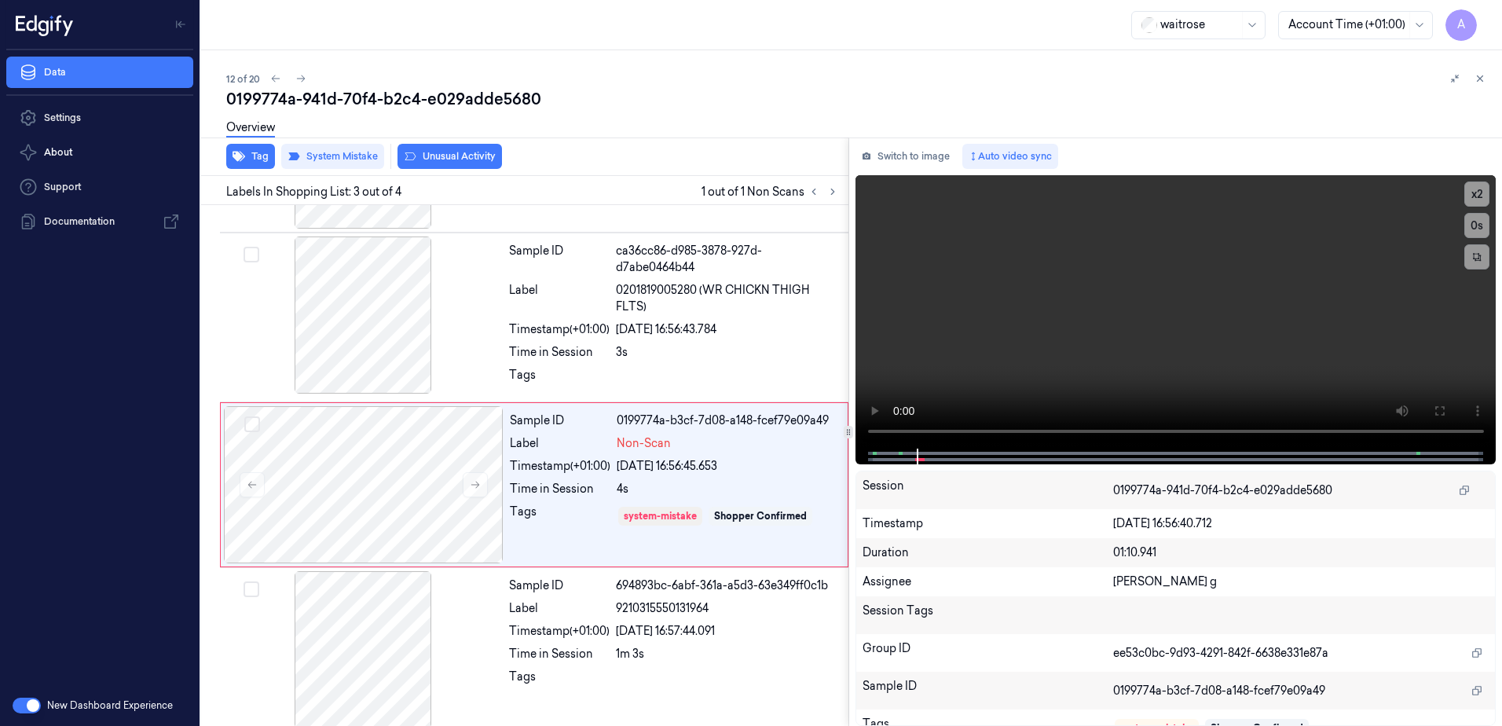
scroll to position [148, 0]
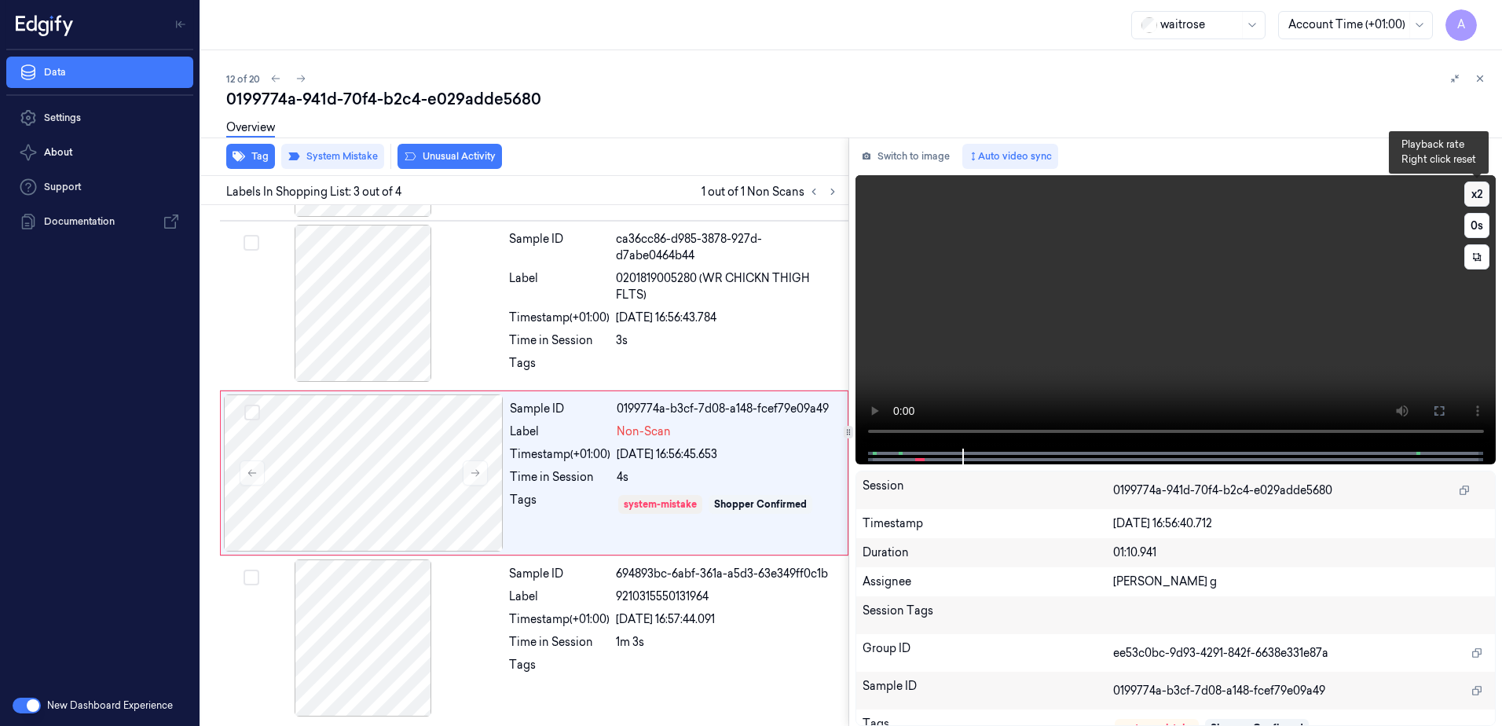
click at [1477, 189] on button "x 2" at bounding box center [1476, 193] width 25 height 25
click at [1105, 325] on video at bounding box center [1176, 311] width 641 height 273
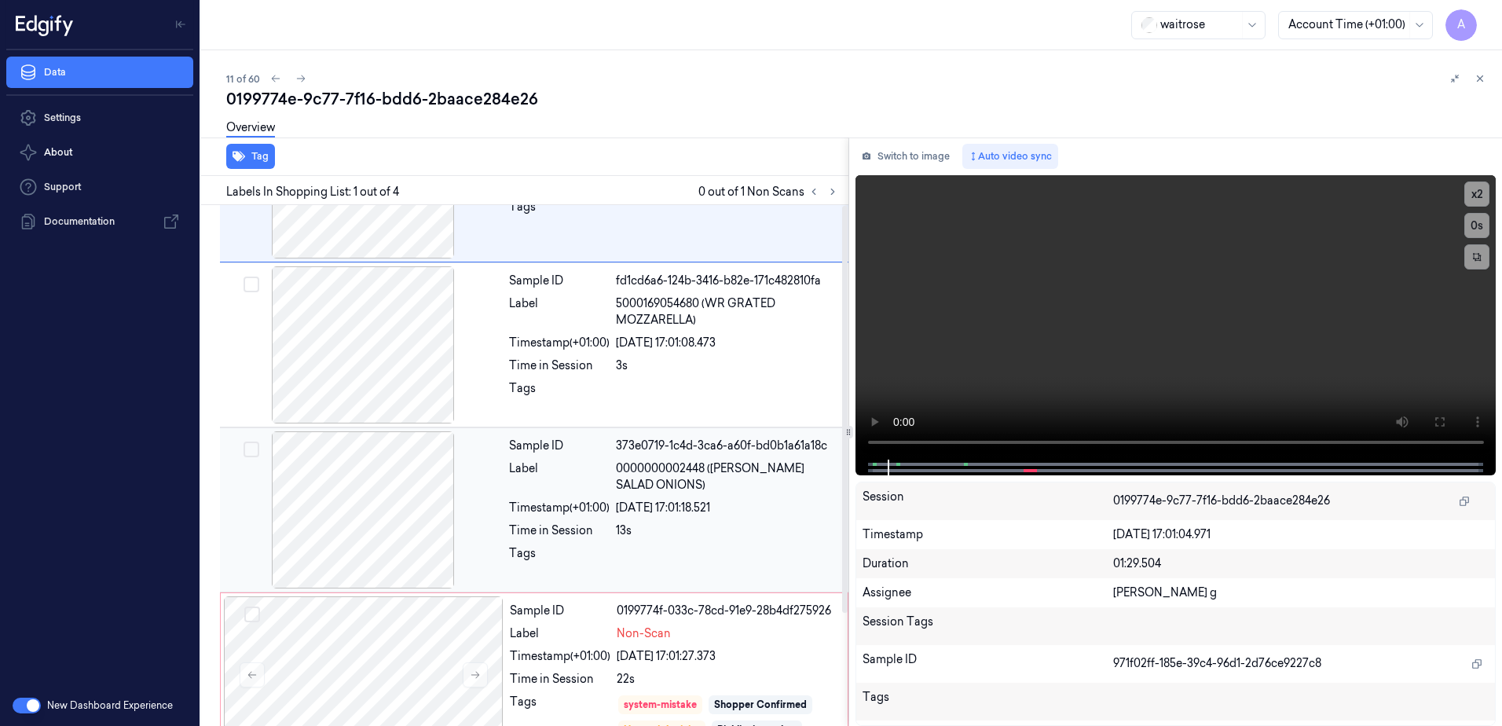
scroll to position [144, 0]
